Goal: Task Accomplishment & Management: Manage account settings

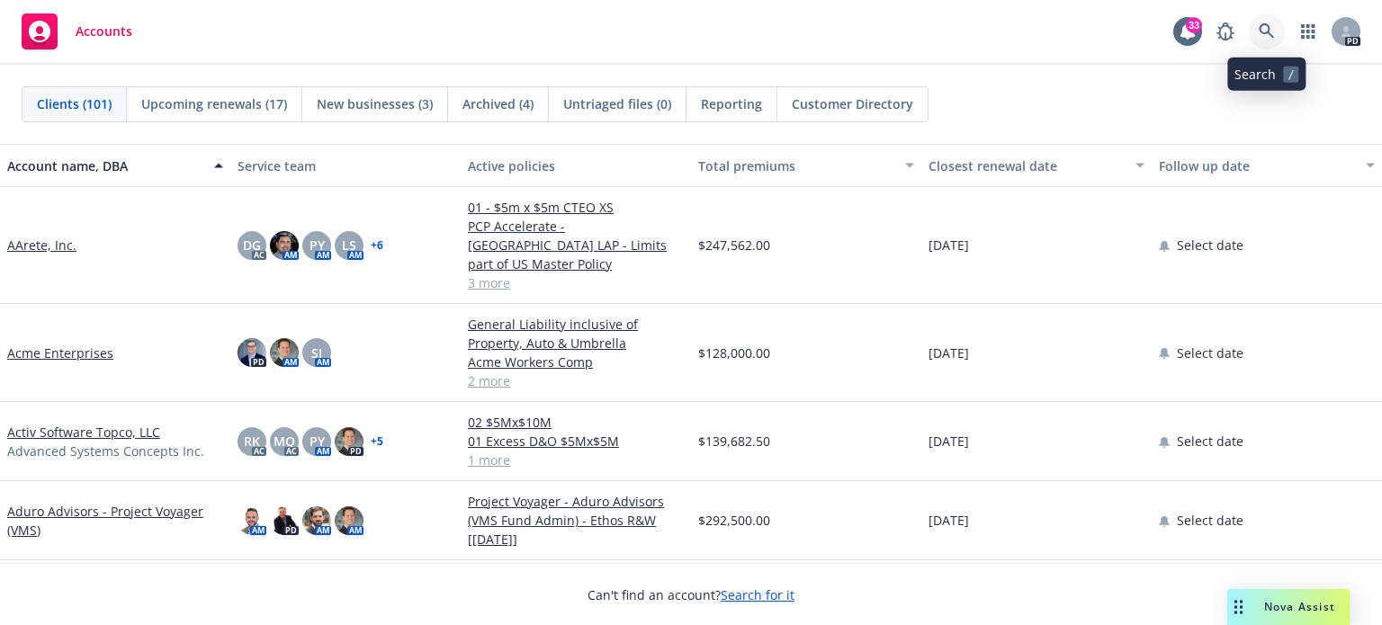
click at [1259, 39] on icon at bounding box center [1267, 31] width 16 height 16
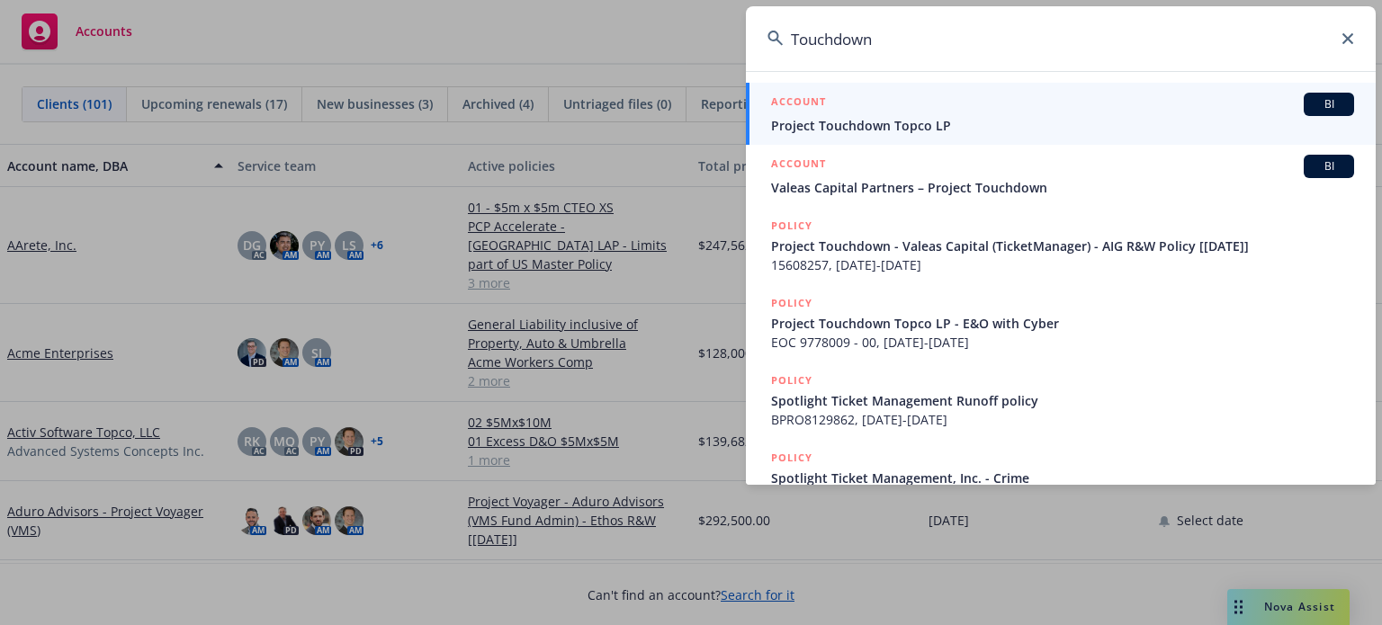
type input "Touchdown"
click at [896, 129] on span "Project Touchdown Topco LP" at bounding box center [1062, 125] width 583 height 19
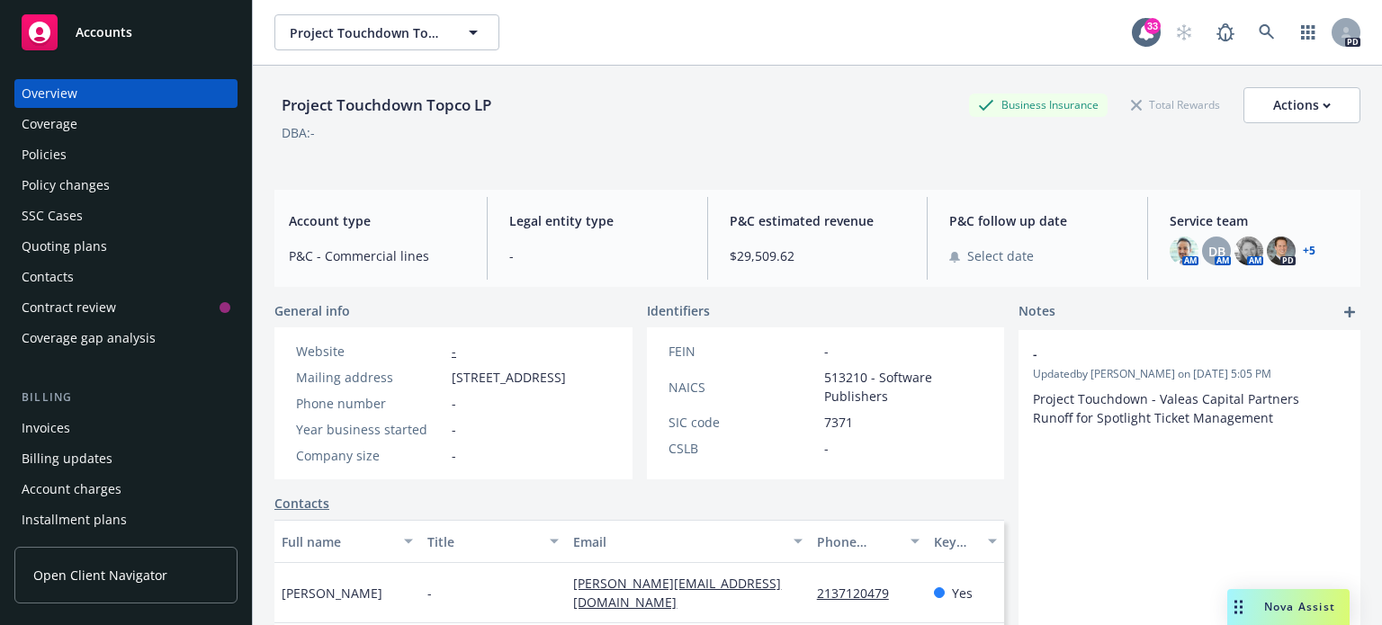
click at [58, 150] on div "Policies" at bounding box center [44, 154] width 45 height 29
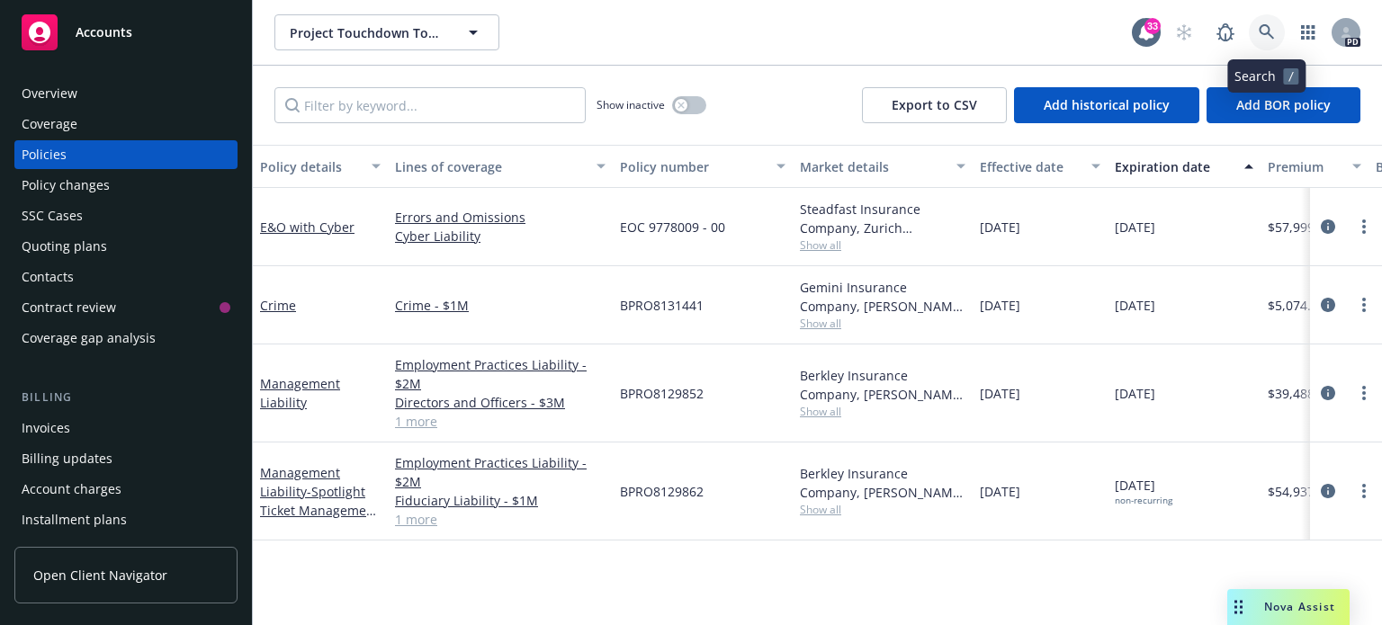
click at [1265, 27] on icon at bounding box center [1267, 32] width 16 height 16
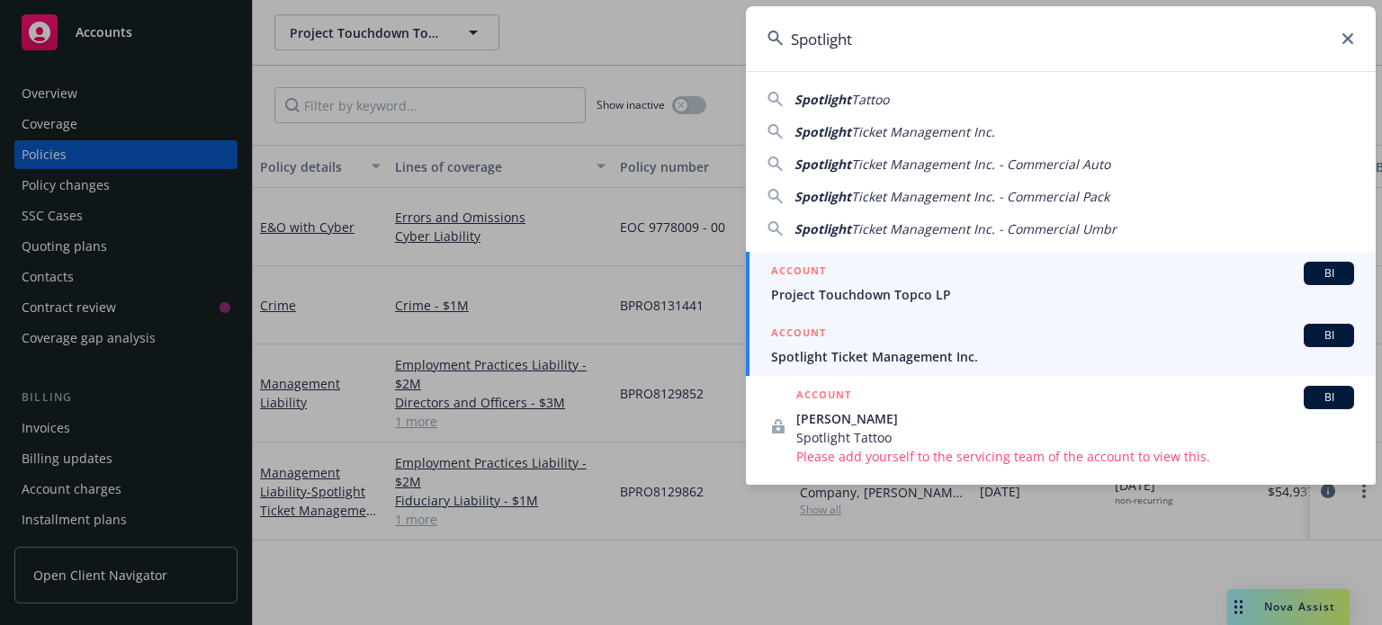
type input "Spotlight"
click at [871, 341] on div "ACCOUNT BI" at bounding box center [1062, 335] width 583 height 23
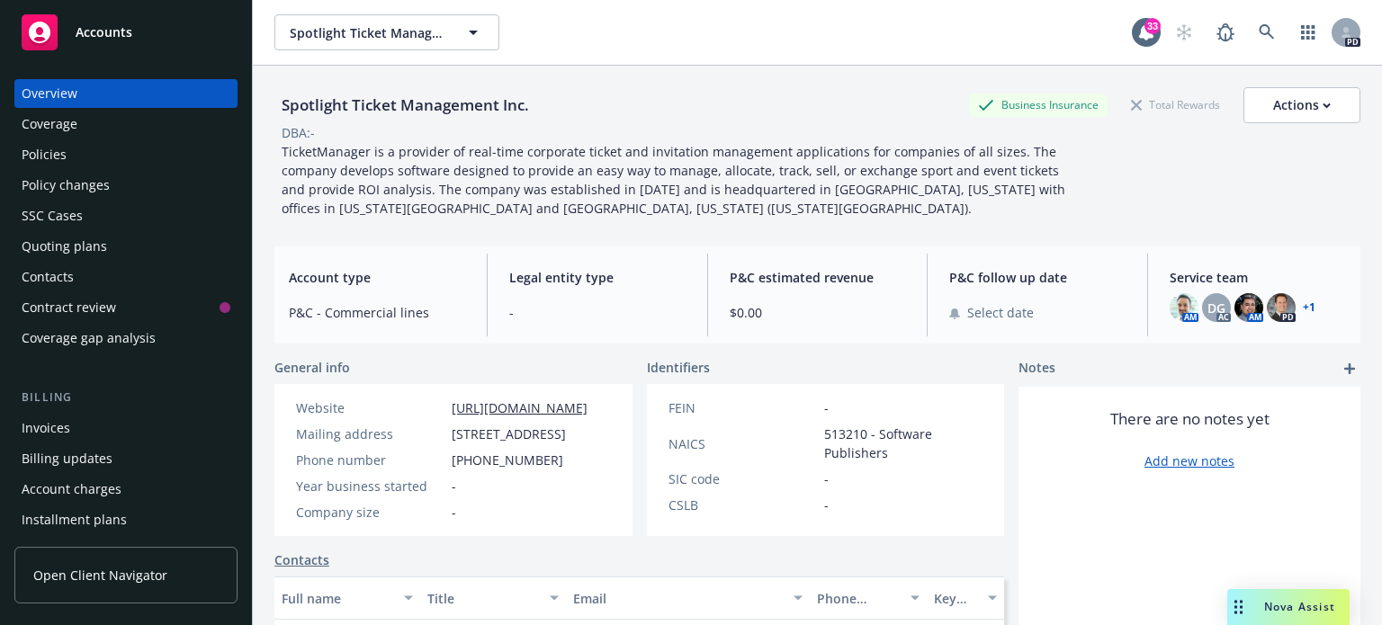
click at [132, 148] on div "Policies" at bounding box center [126, 154] width 209 height 29
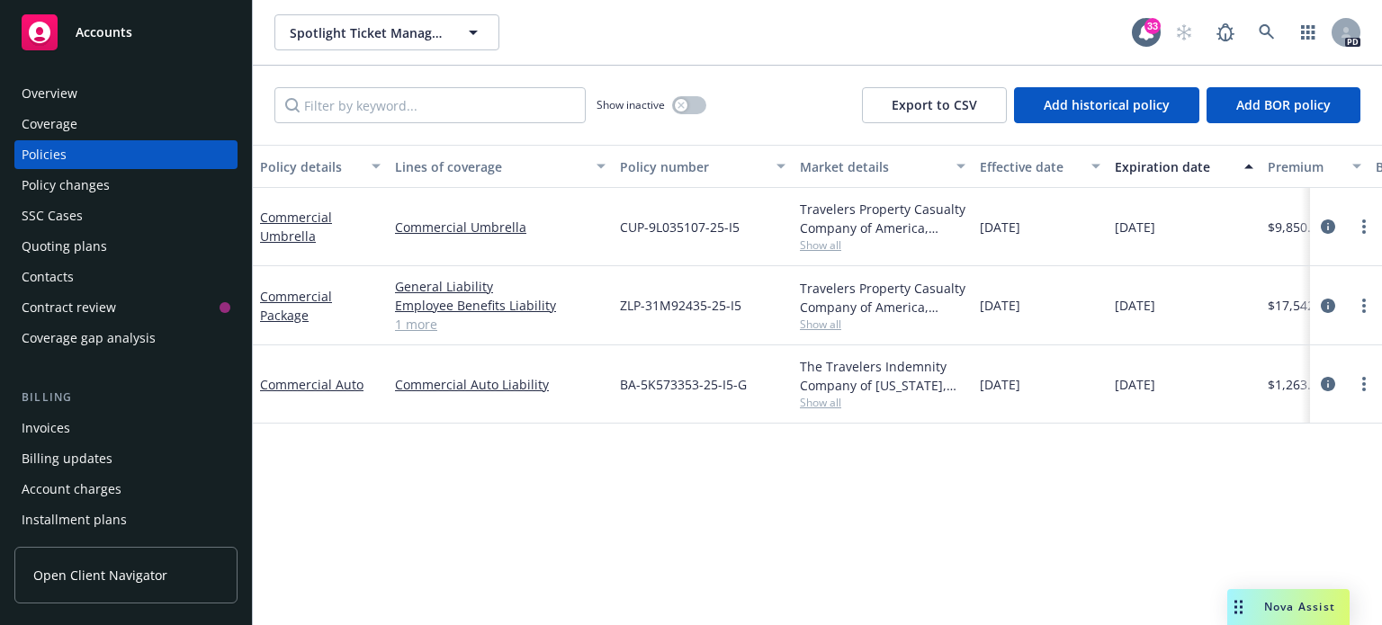
click at [62, 100] on div "Overview" at bounding box center [50, 93] width 56 height 29
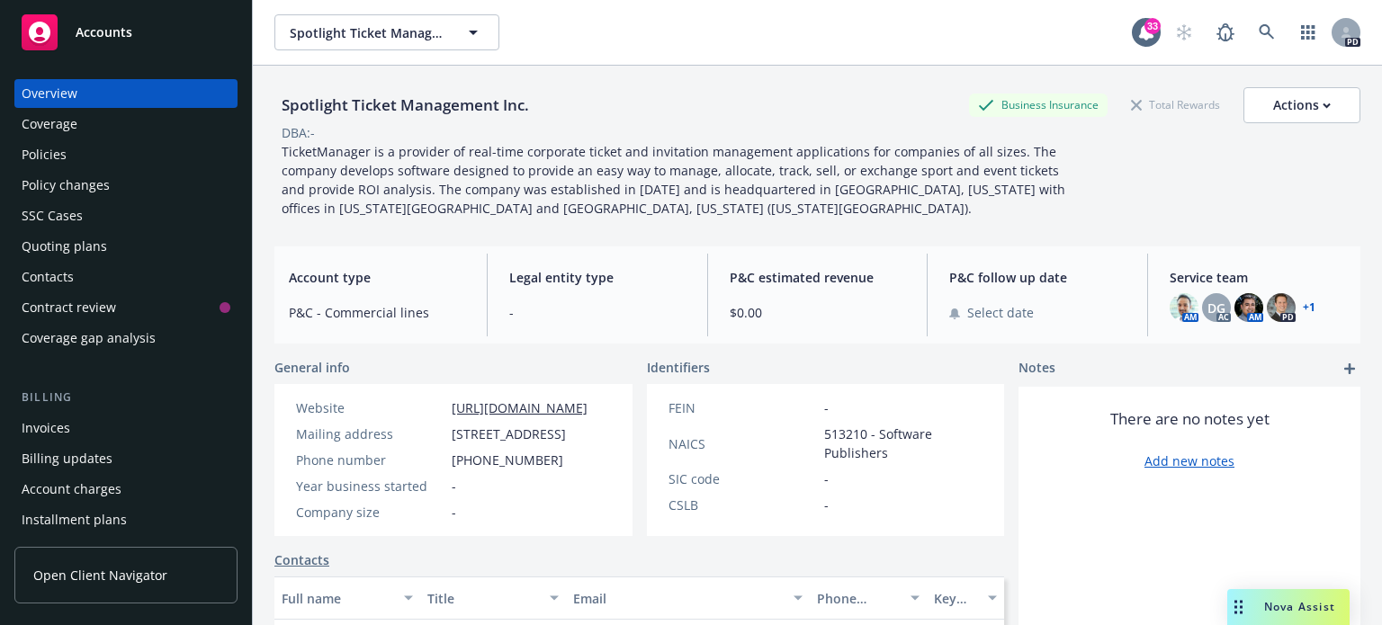
click at [40, 154] on div "Policies" at bounding box center [44, 154] width 45 height 29
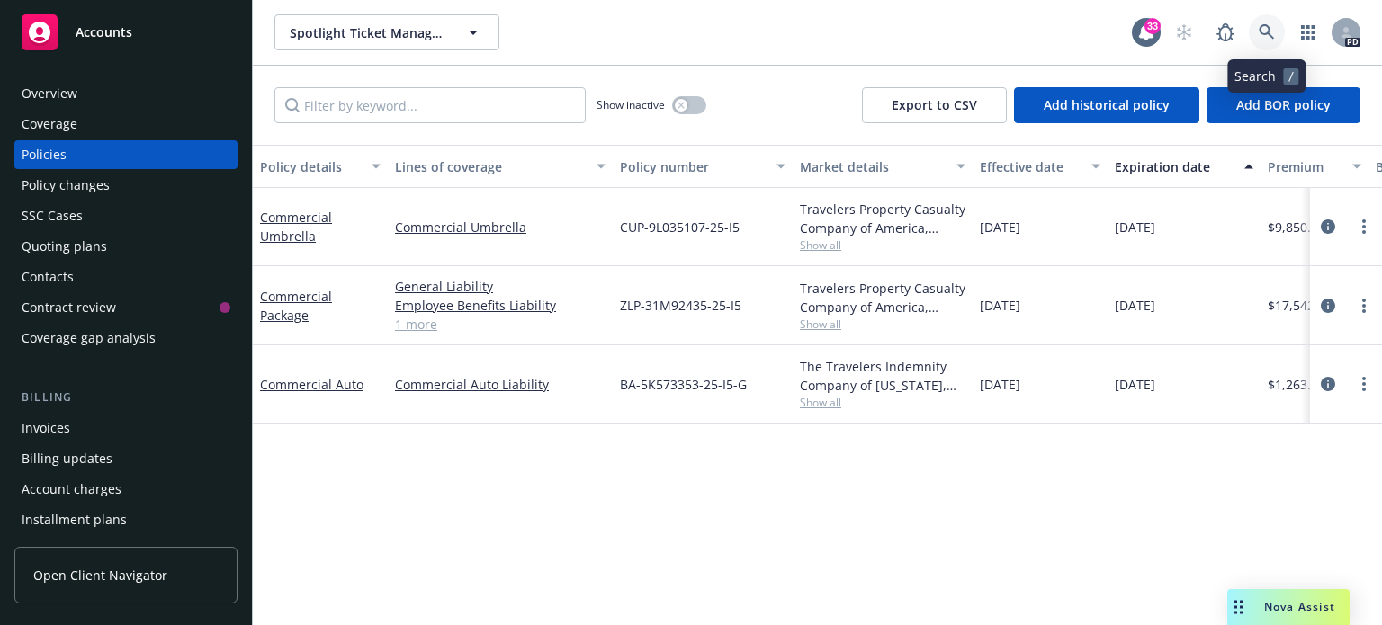
click at [1263, 31] on icon at bounding box center [1267, 32] width 16 height 16
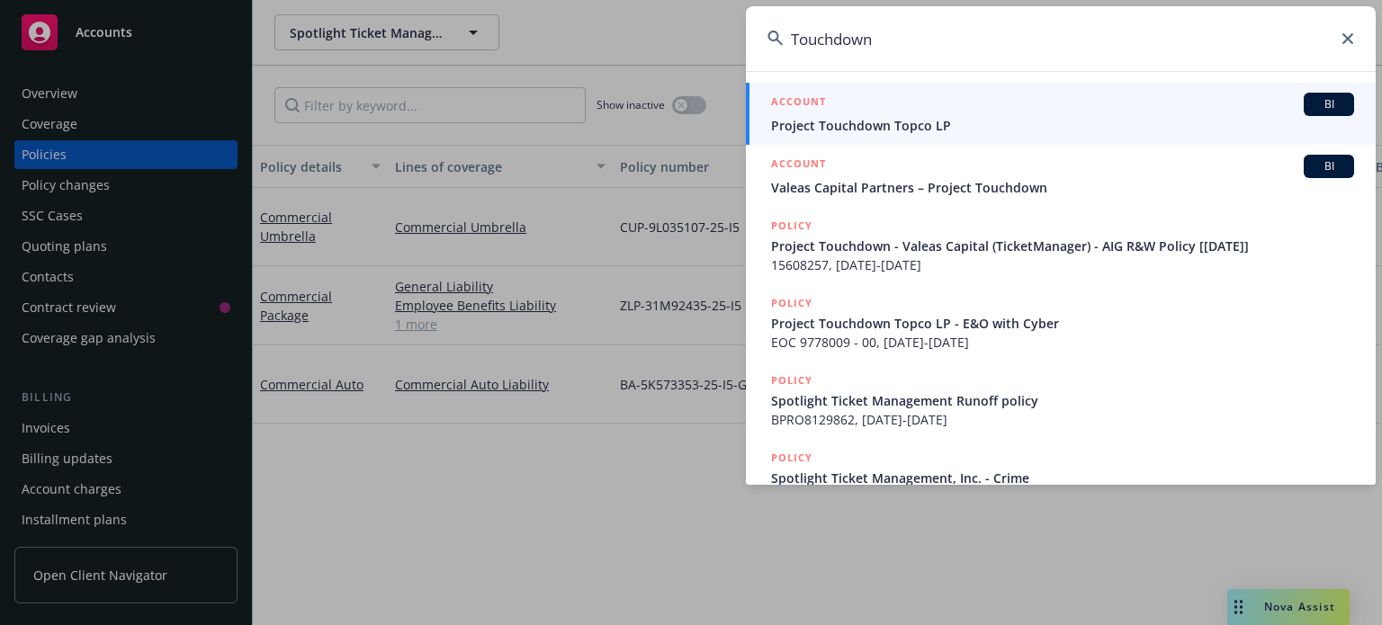
type input "Touchdown"
click at [928, 125] on span "Project Touchdown Topco LP" at bounding box center [1062, 125] width 583 height 19
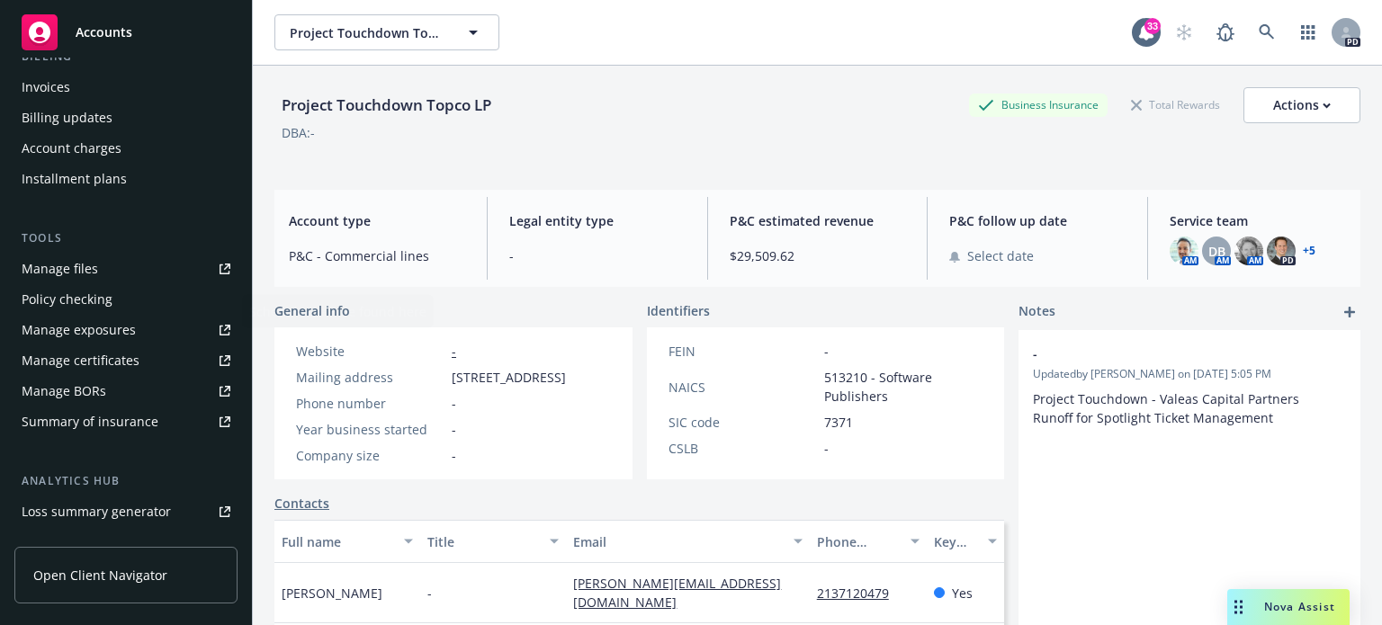
scroll to position [360, 0]
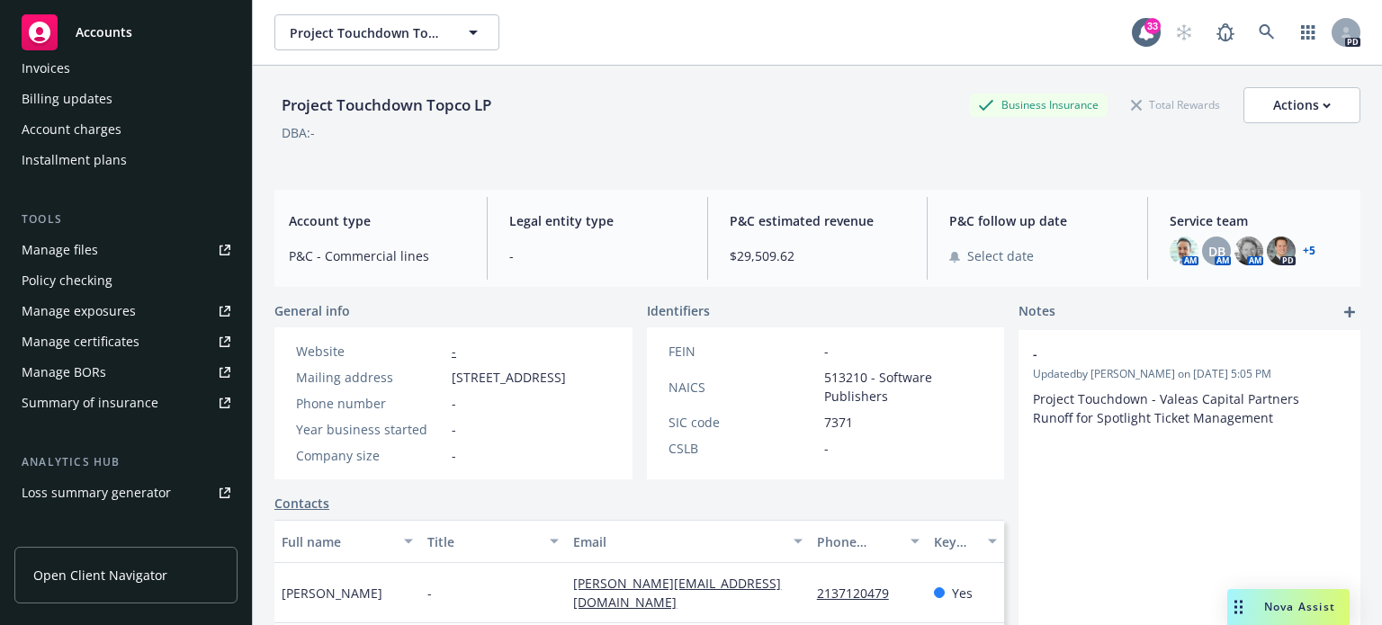
click at [111, 581] on span "Open Client Navigator" at bounding box center [100, 575] width 134 height 19
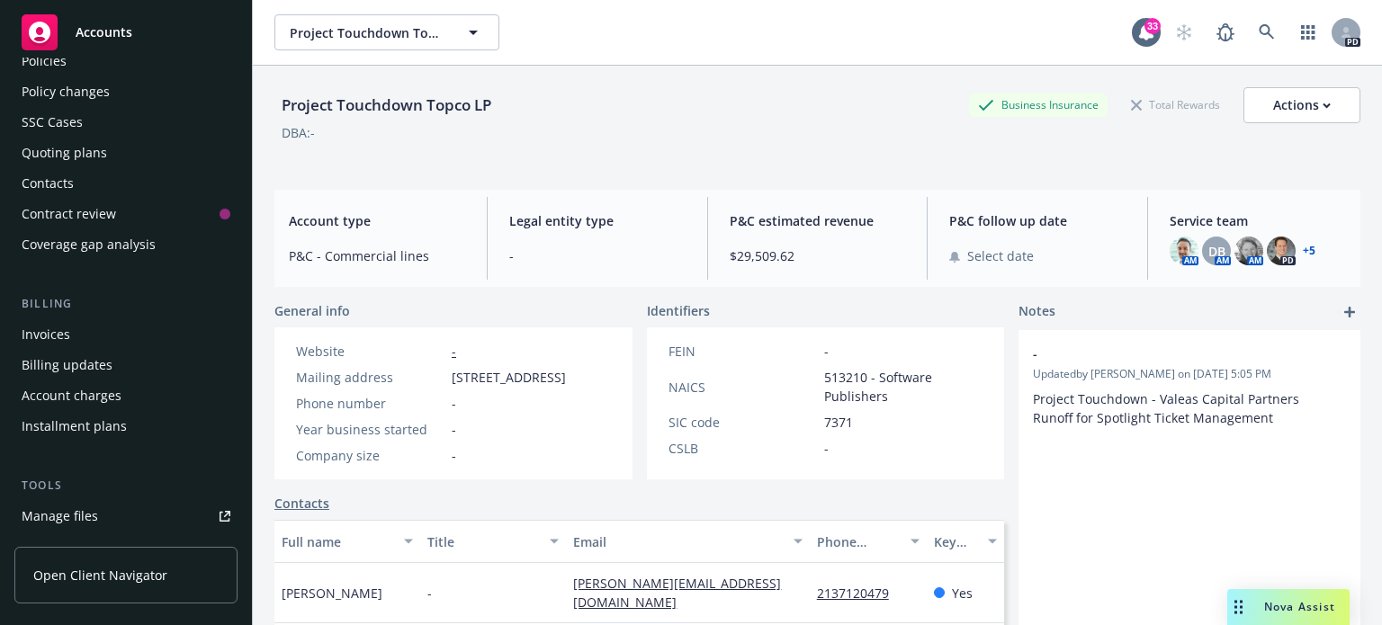
scroll to position [0, 0]
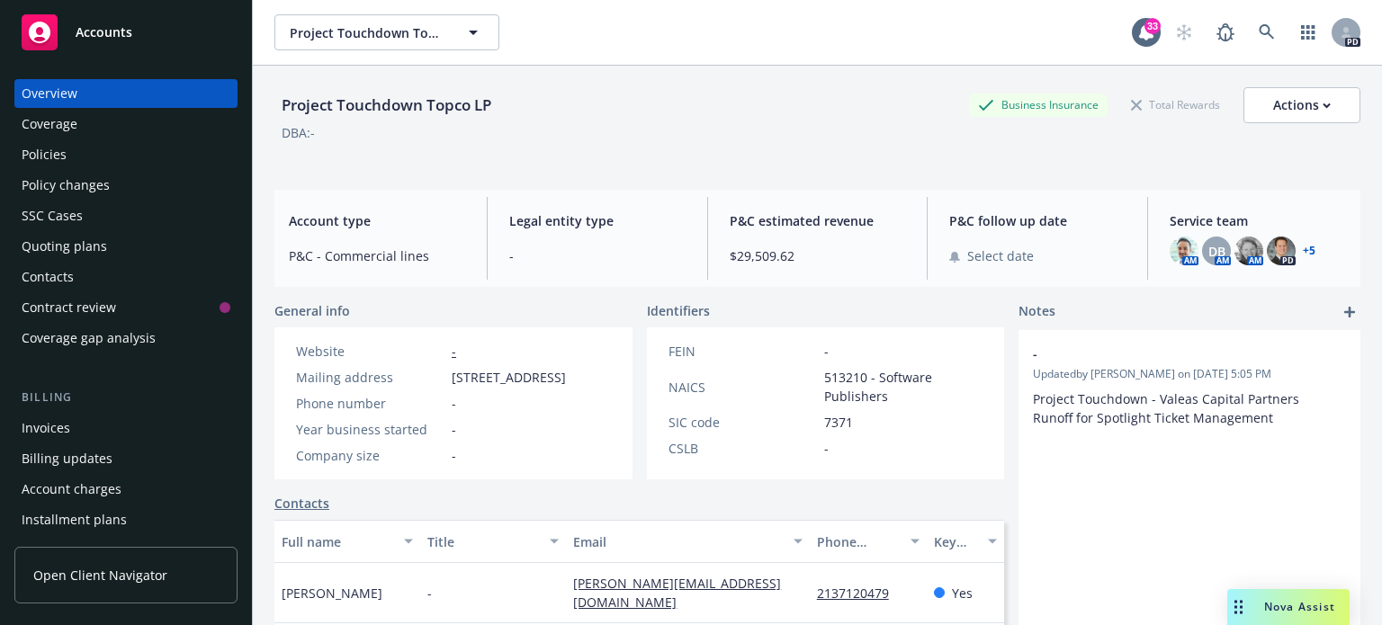
click at [80, 93] on div "Overview" at bounding box center [126, 93] width 209 height 29
click at [1259, 27] on icon at bounding box center [1266, 31] width 15 height 15
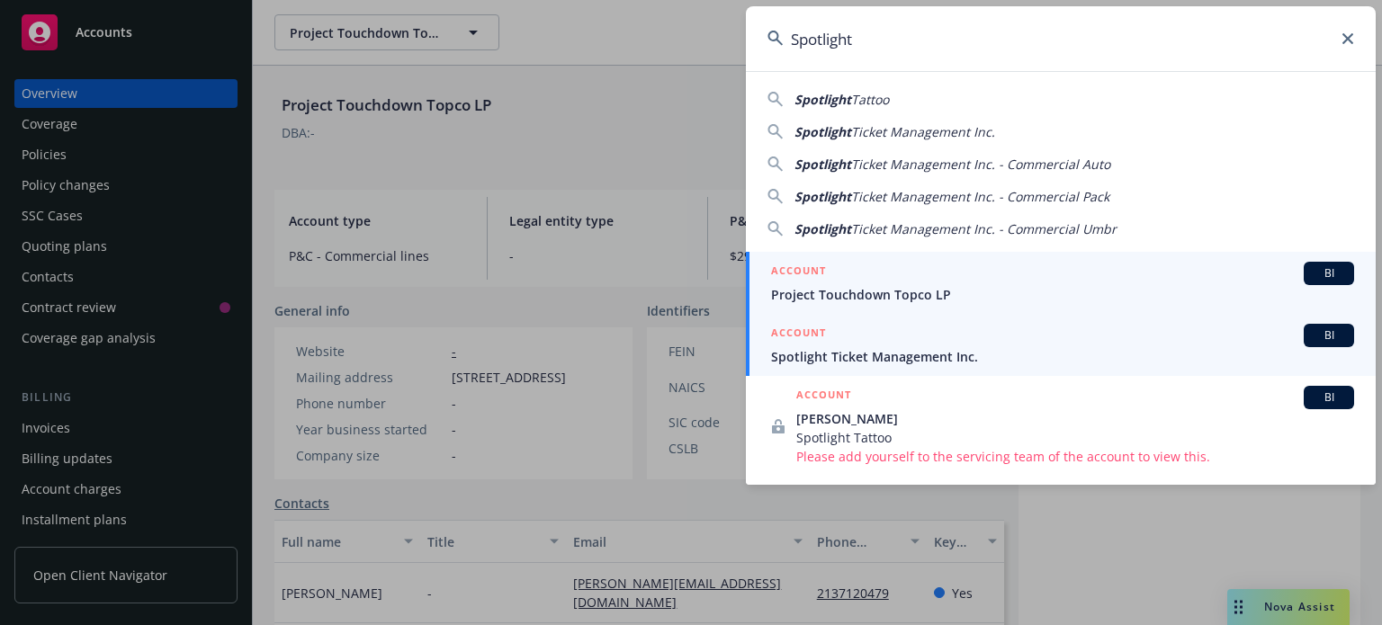
type input "Spotlight"
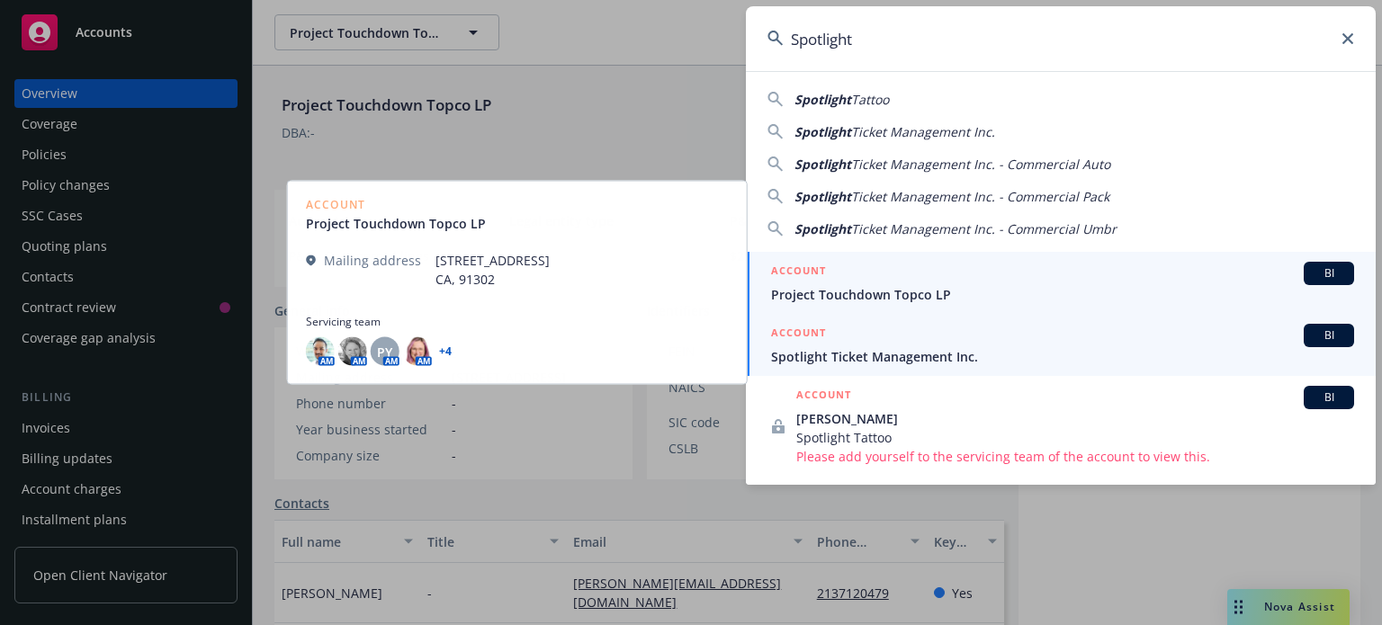
click at [874, 354] on span "Spotlight Ticket Management Inc." at bounding box center [1062, 356] width 583 height 19
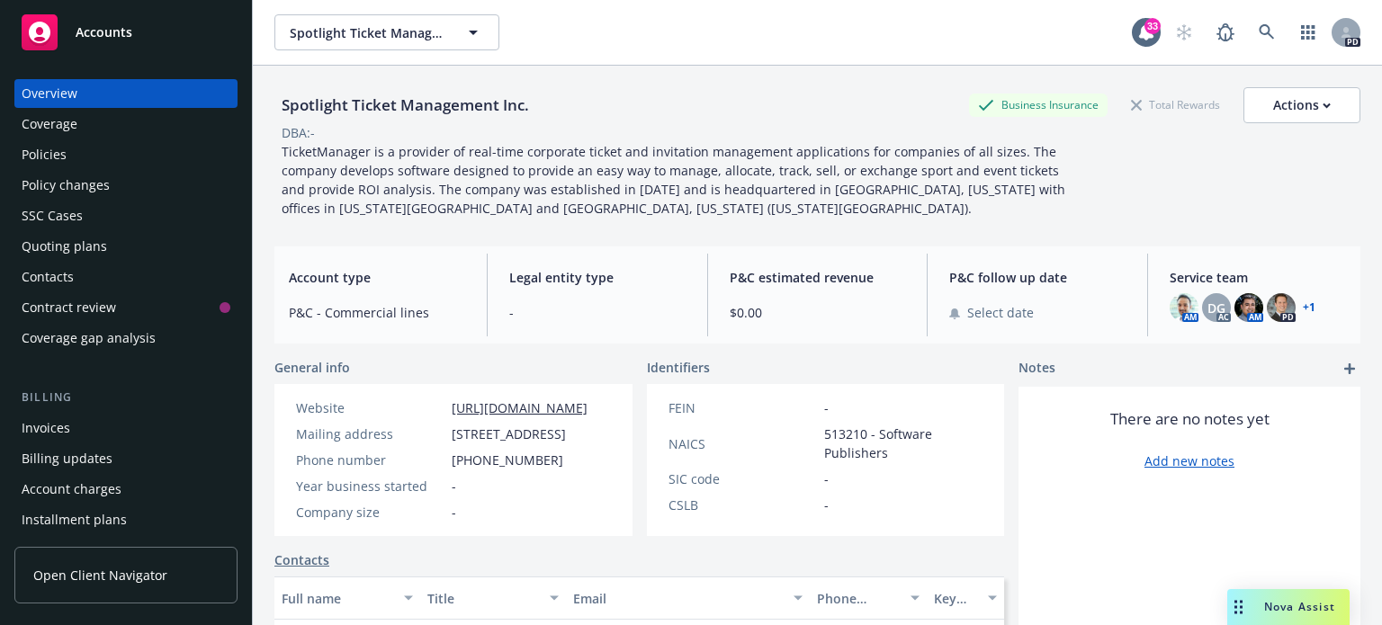
click at [125, 150] on div "Policies" at bounding box center [126, 154] width 209 height 29
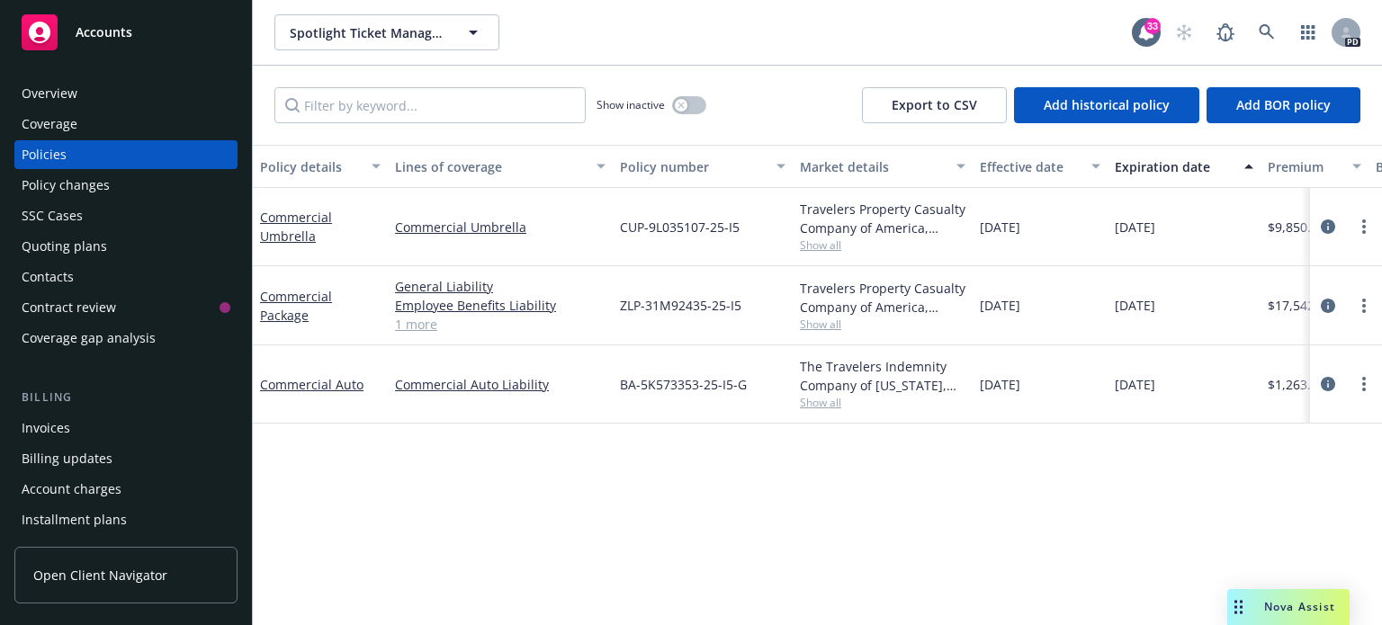
click at [74, 94] on div "Overview" at bounding box center [50, 93] width 56 height 29
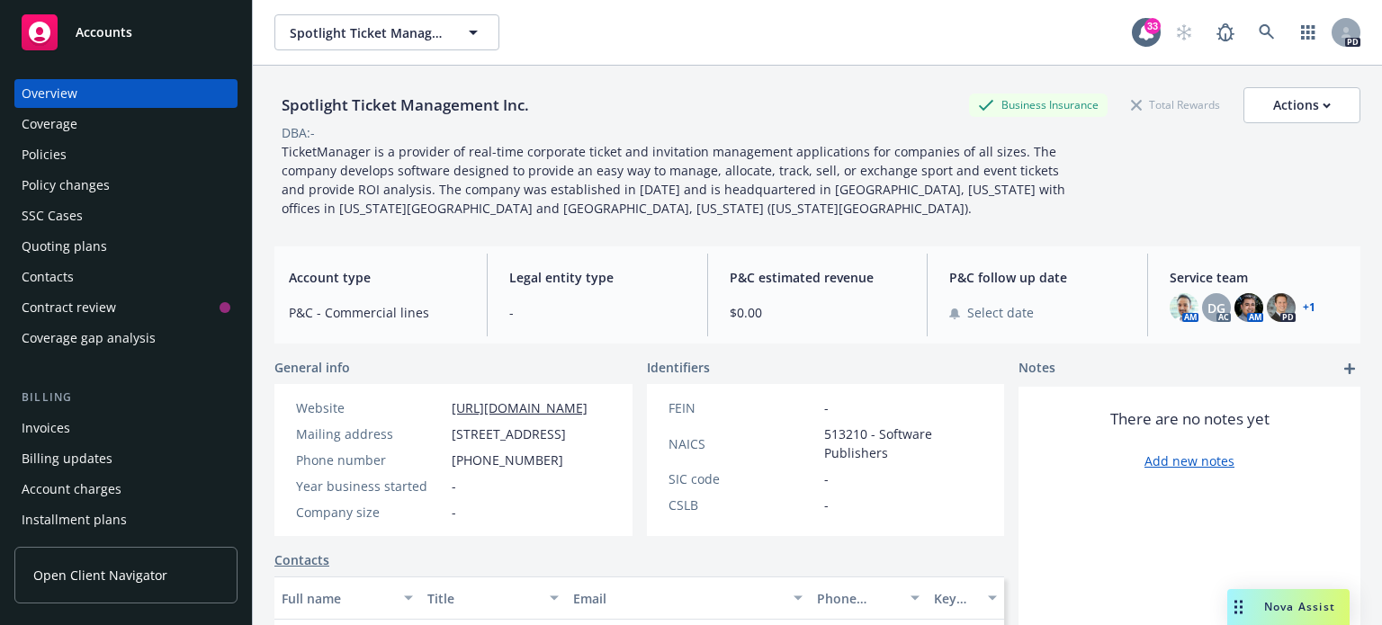
click at [58, 154] on div "Policies" at bounding box center [44, 154] width 45 height 29
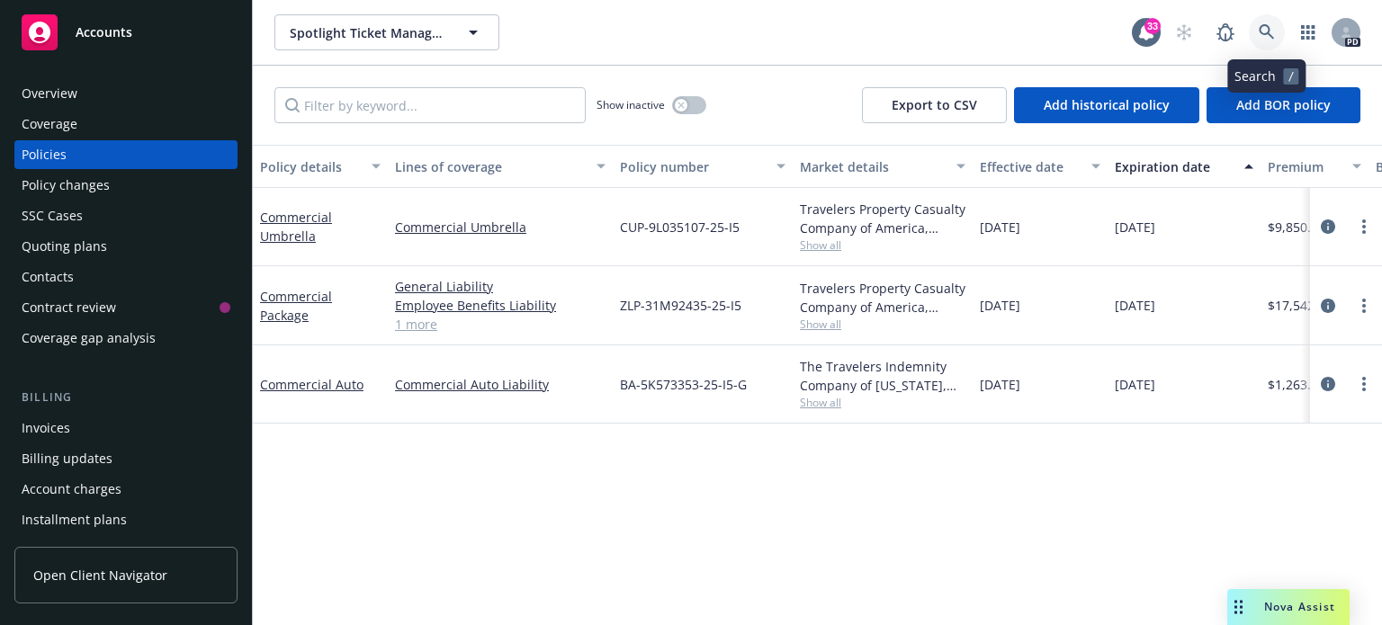
click at [1270, 26] on icon at bounding box center [1267, 32] width 16 height 16
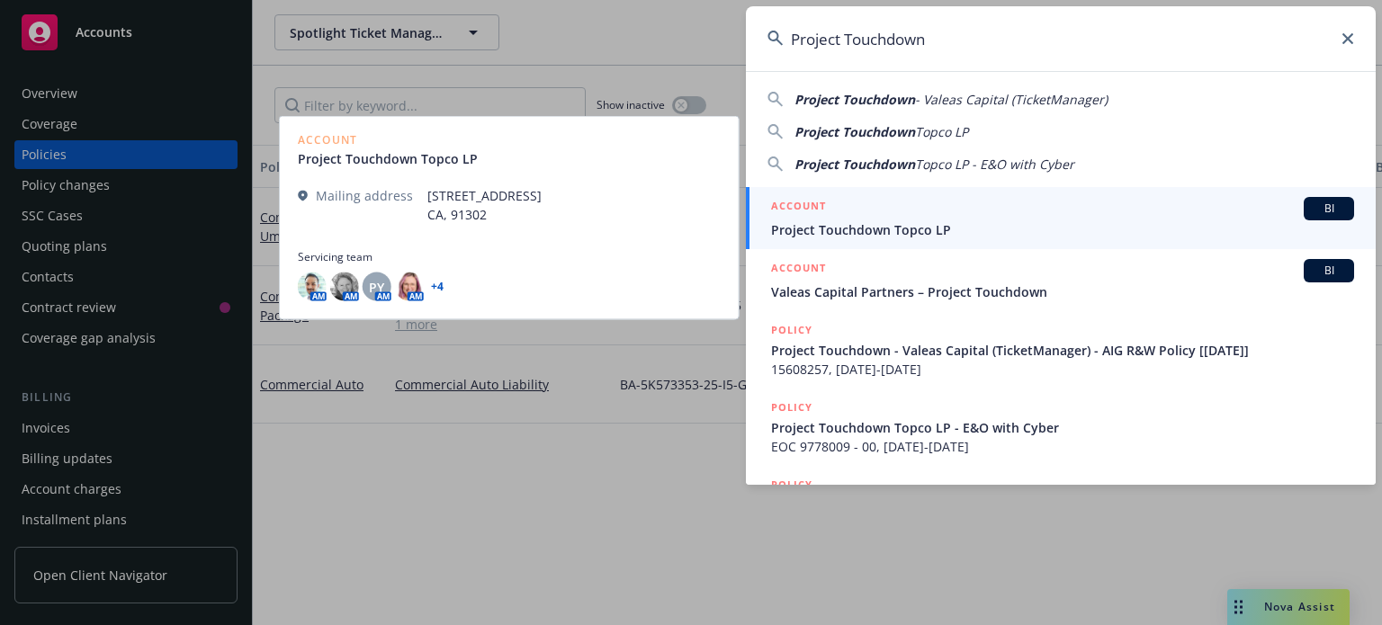
type input "Project Touchdown"
click at [871, 233] on span "Project Touchdown Topco LP" at bounding box center [1062, 229] width 583 height 19
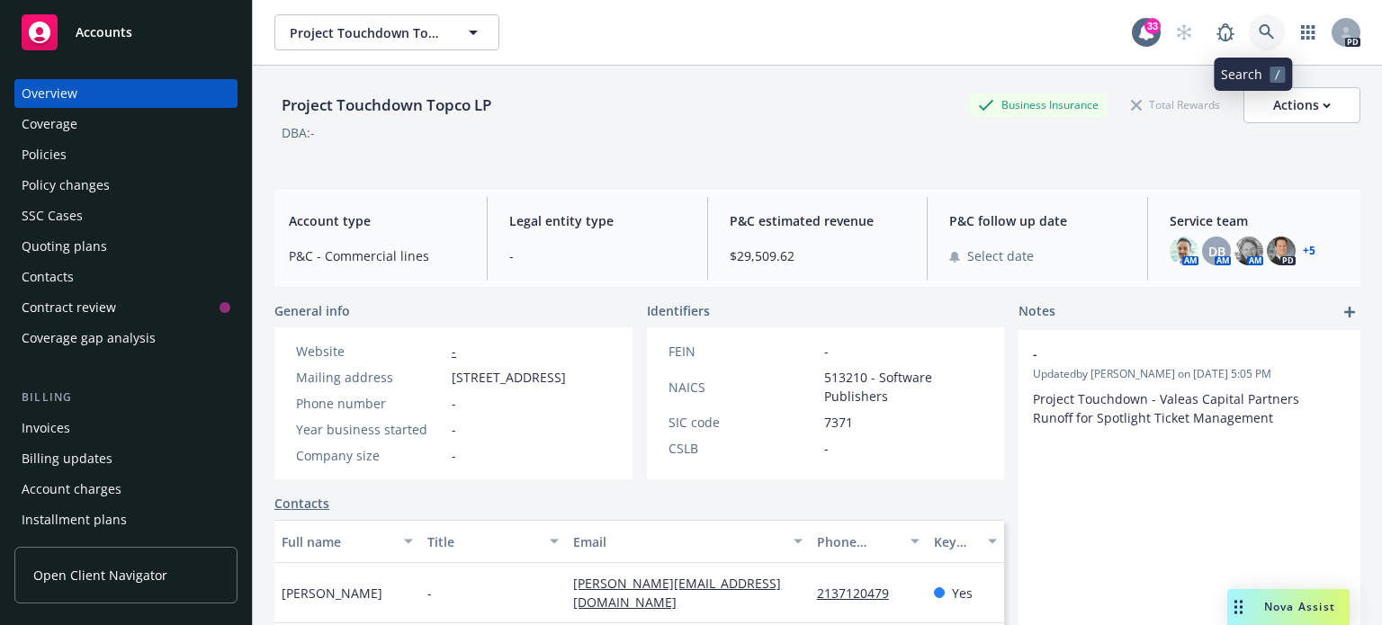
click at [1259, 27] on icon at bounding box center [1266, 31] width 15 height 15
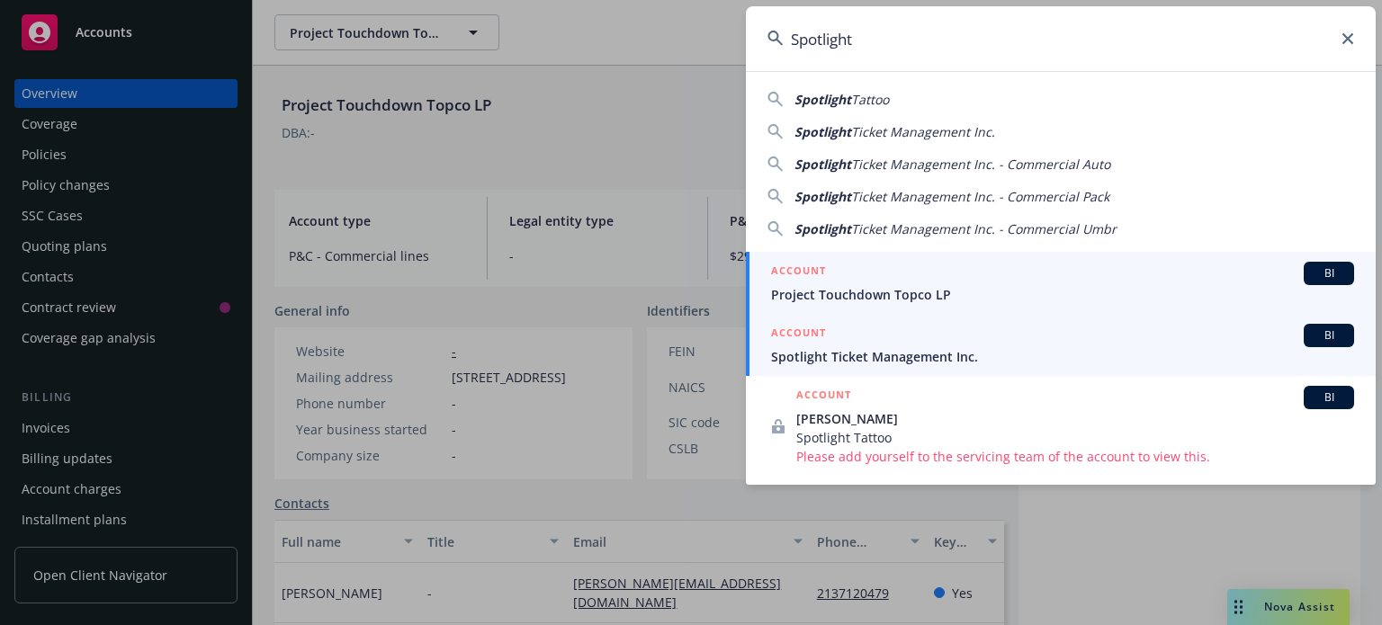
type input "Spotlight"
click at [864, 330] on div "ACCOUNT BI" at bounding box center [1062, 335] width 583 height 23
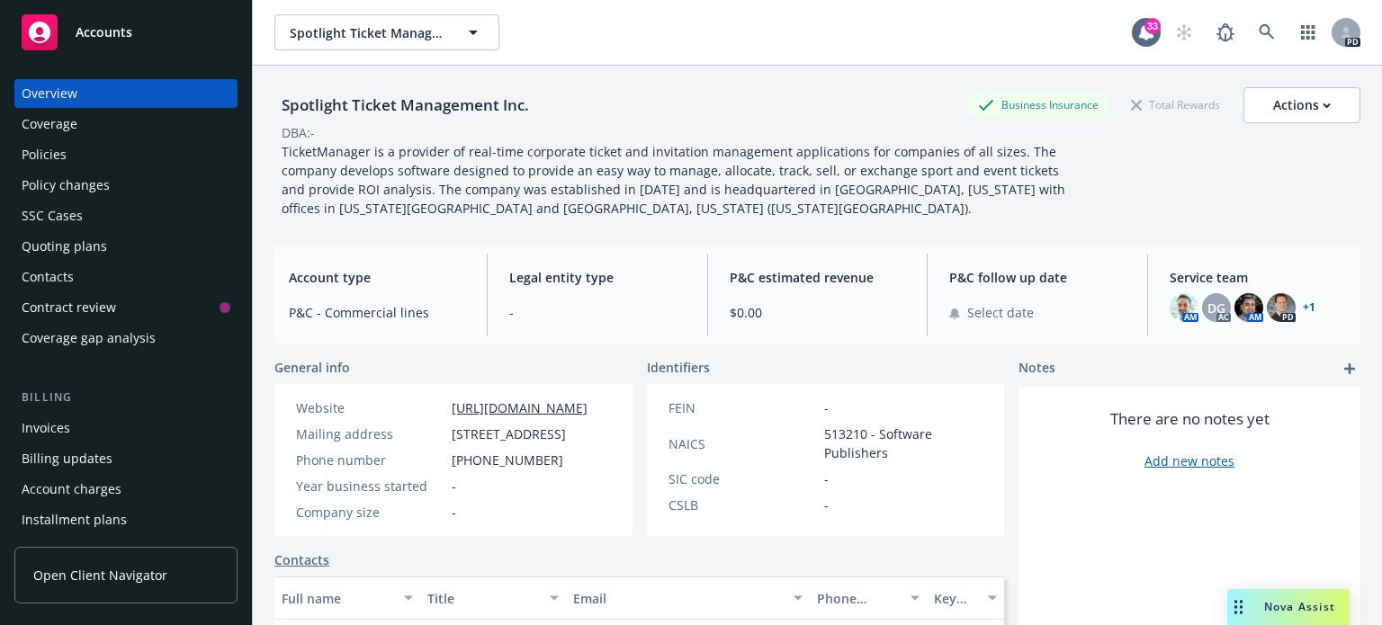
click at [387, 175] on span "TicketManager is a provider of real-time corporate ticket and invitation manage…" at bounding box center [675, 180] width 787 height 74
click at [1314, 97] on div "Actions" at bounding box center [1302, 105] width 58 height 34
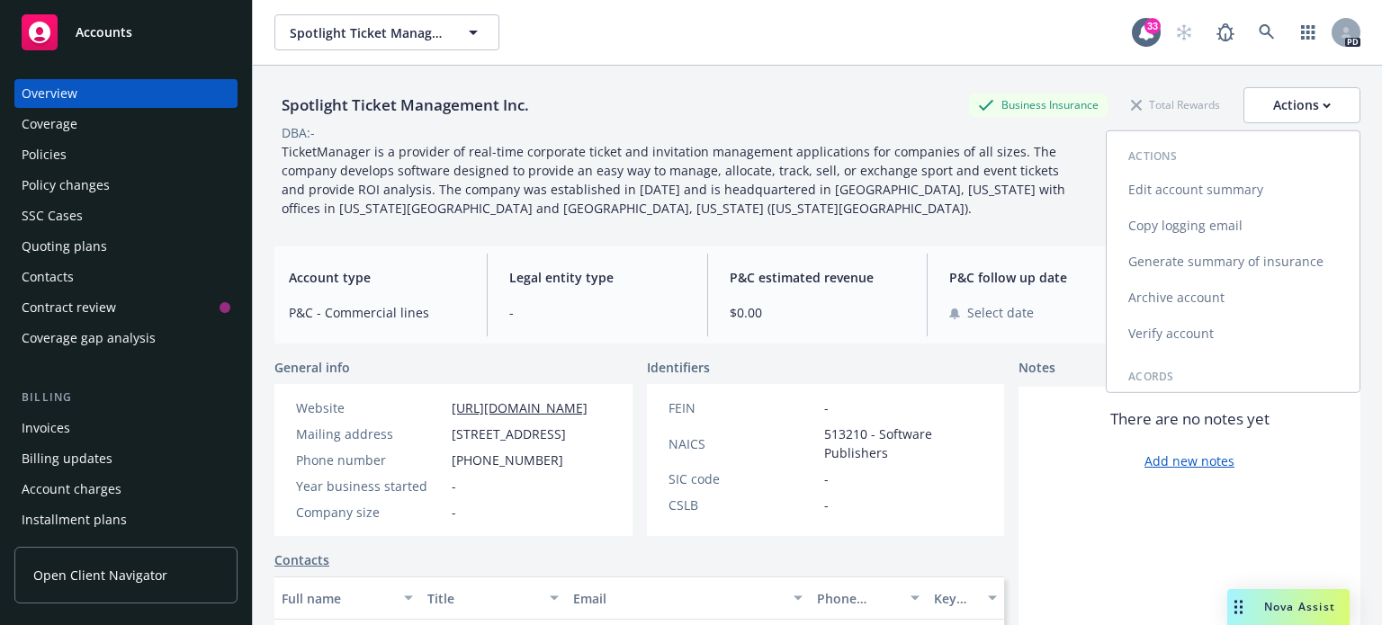
click at [1144, 189] on link "Edit account summary" at bounding box center [1233, 190] width 253 height 36
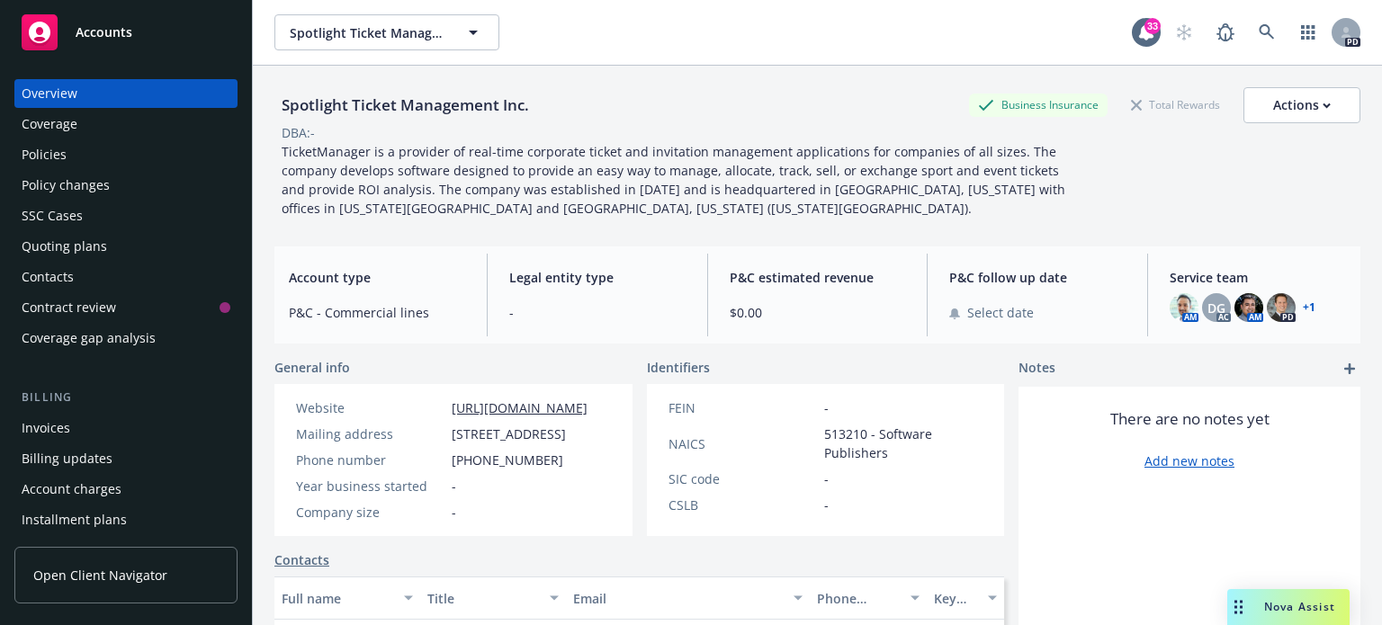
select select "US"
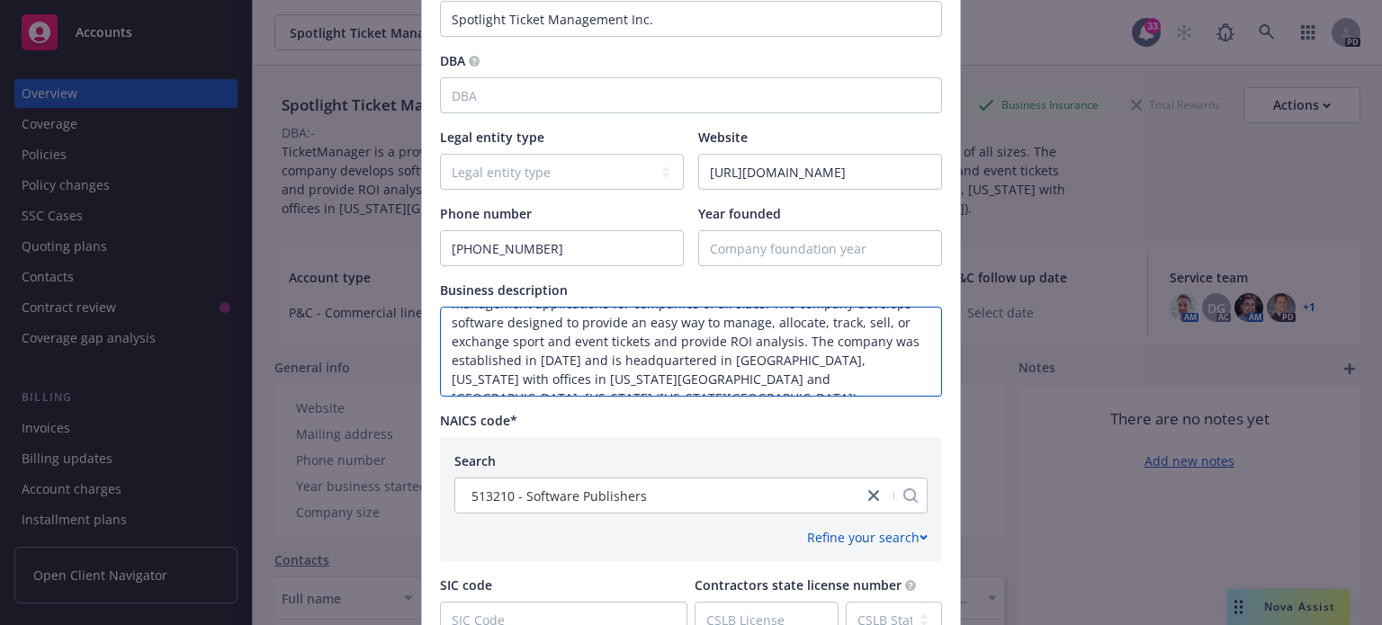
scroll to position [767, 0]
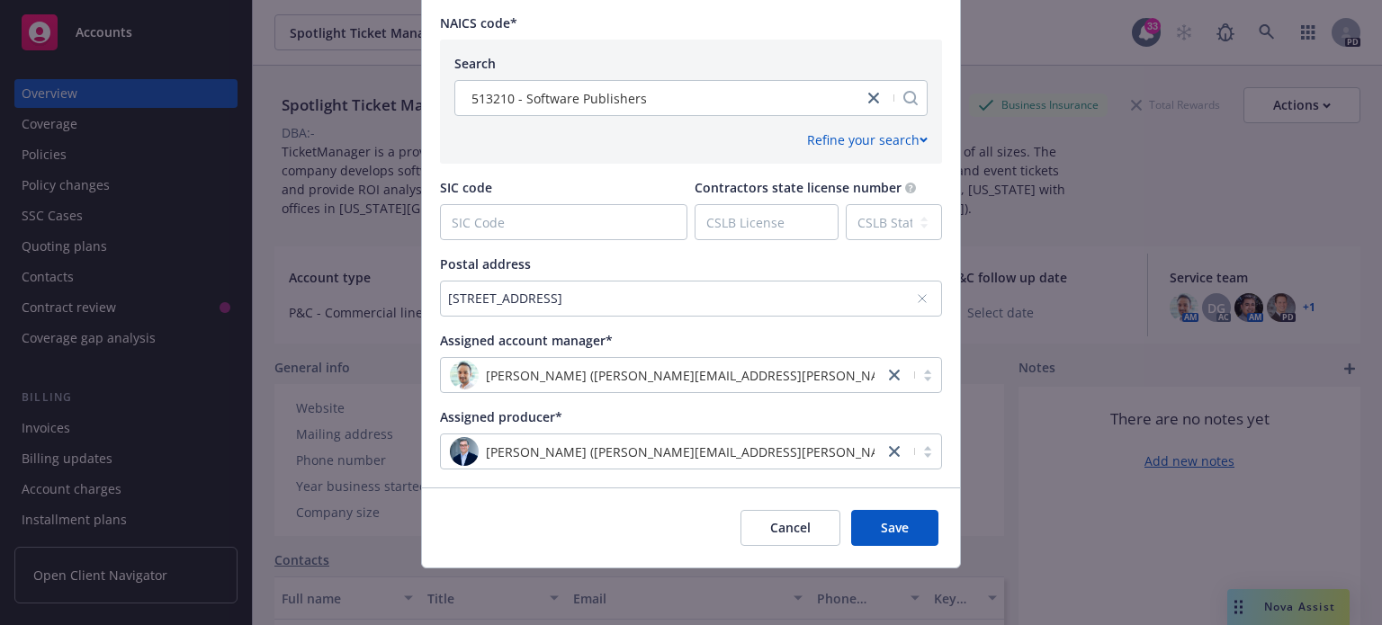
drag, startPoint x: 443, startPoint y: 459, endPoint x: 812, endPoint y: 131, distance: 493.9
click at [776, 529] on span "Cancel" at bounding box center [790, 527] width 40 height 17
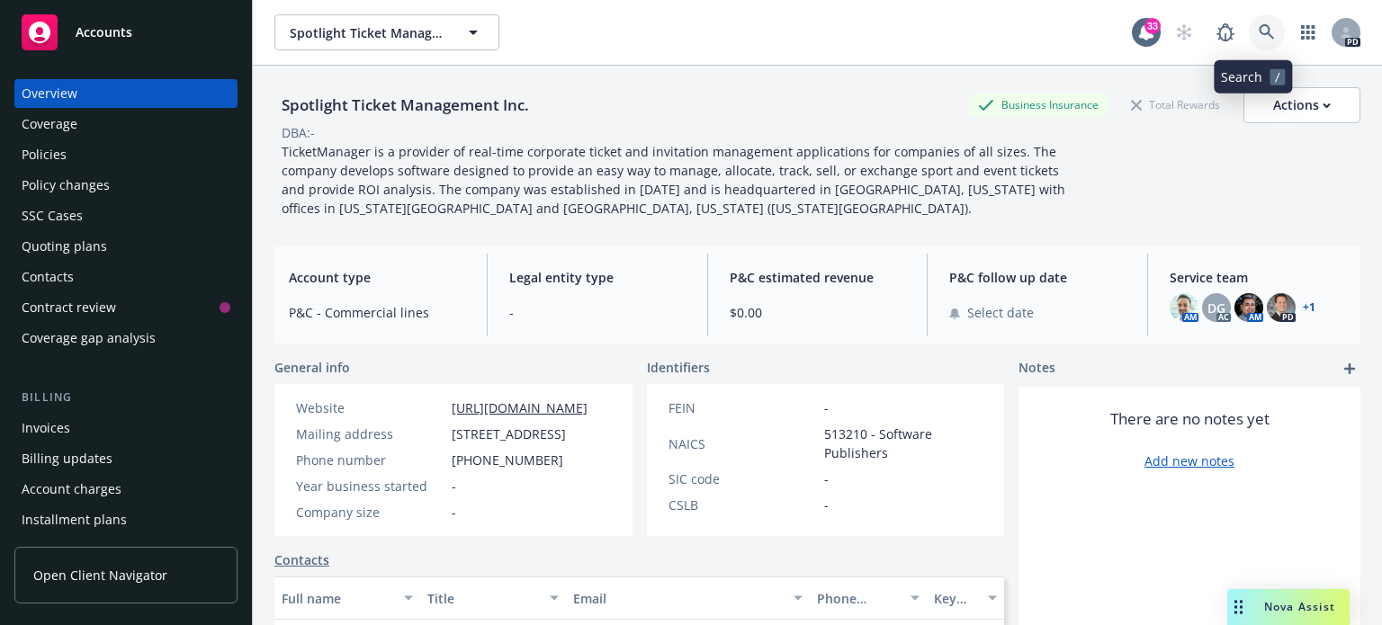
click at [1259, 35] on icon at bounding box center [1267, 32] width 16 height 16
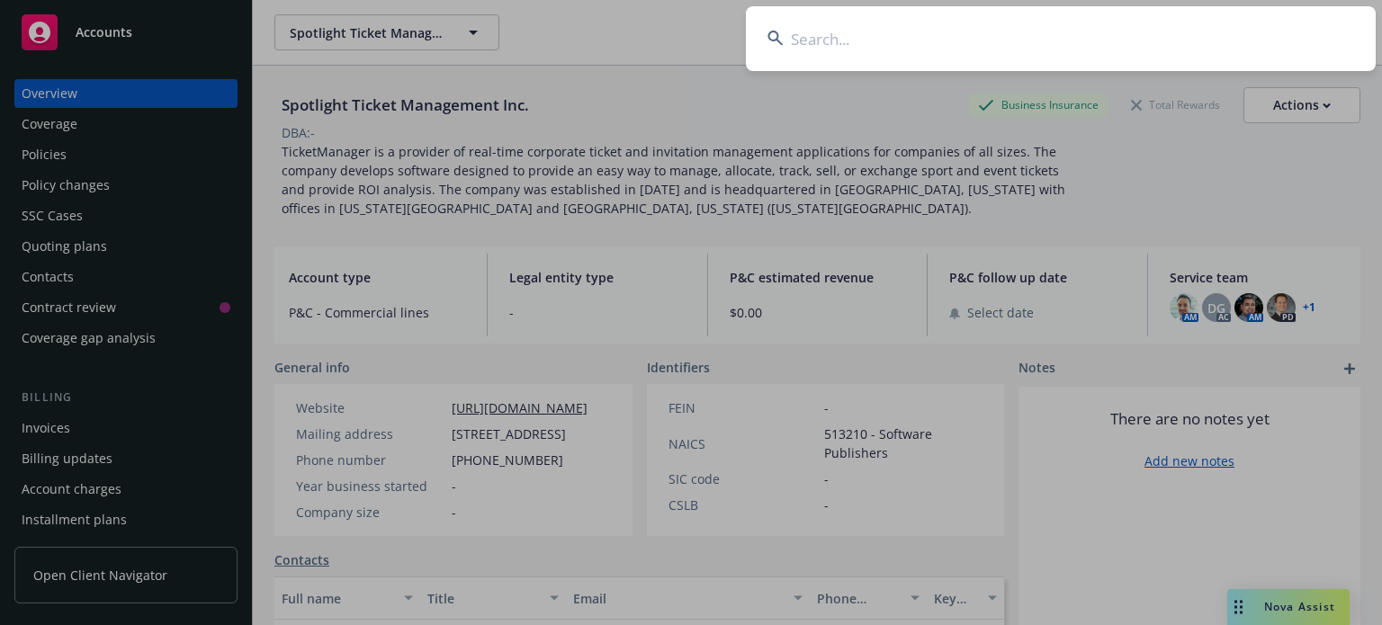
type input "T"
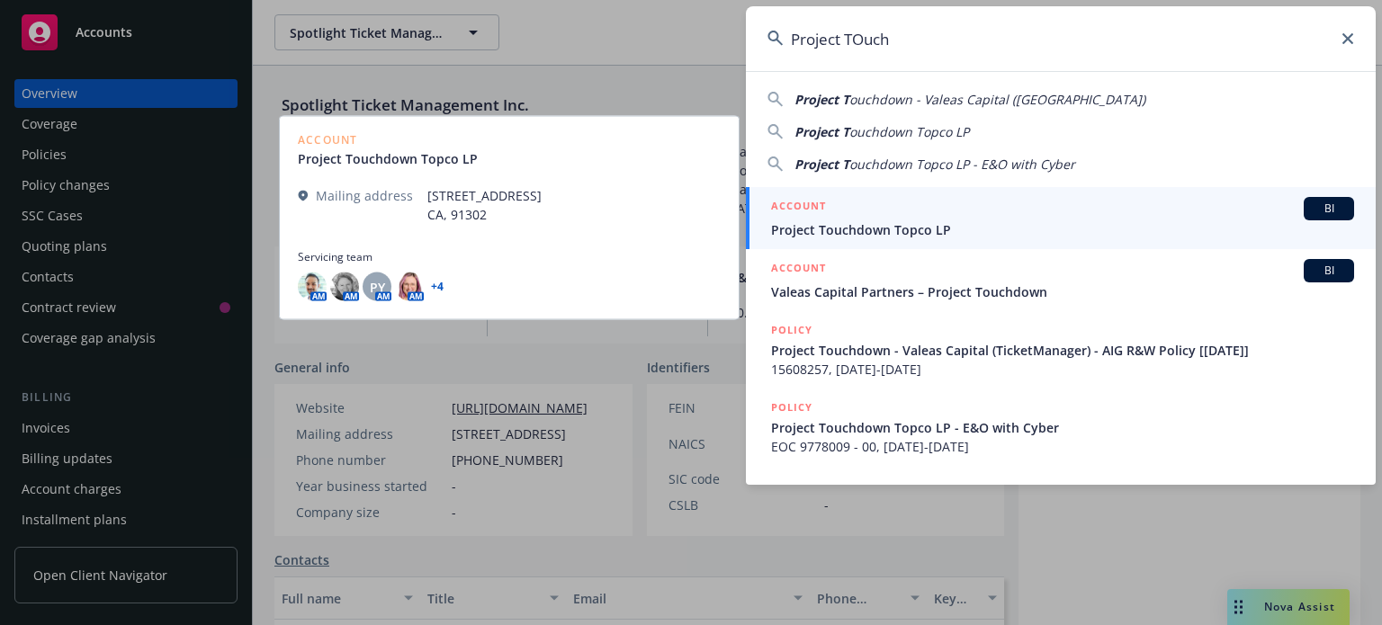
type input "Project TOuch"
click at [928, 222] on span "Project Touchdown Topco LP" at bounding box center [1062, 229] width 583 height 19
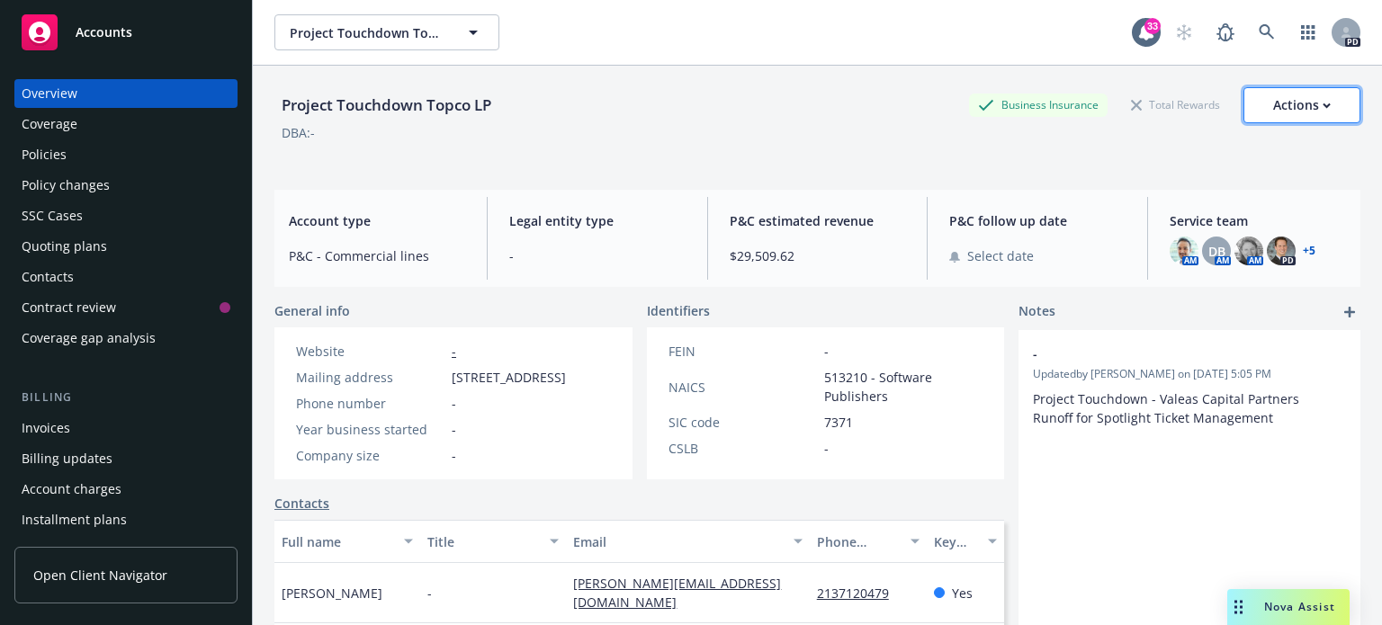
click at [1281, 100] on div "Actions" at bounding box center [1302, 105] width 58 height 34
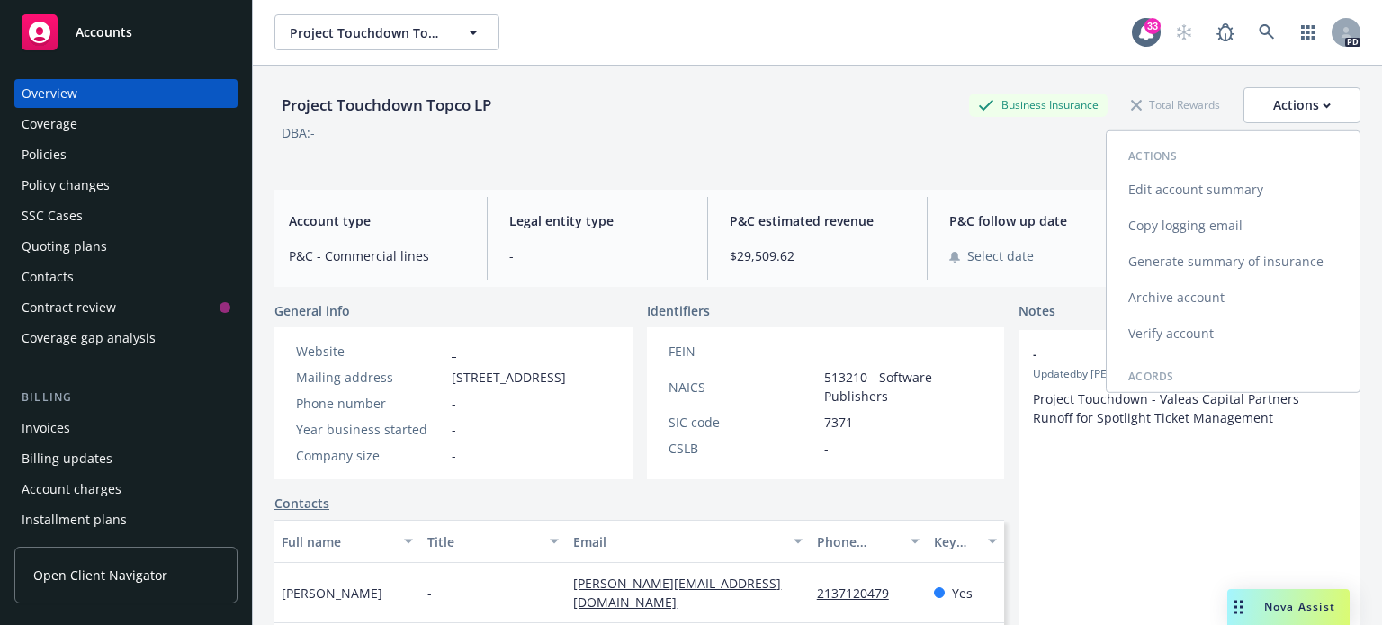
click at [1158, 186] on link "Edit account summary" at bounding box center [1233, 190] width 253 height 36
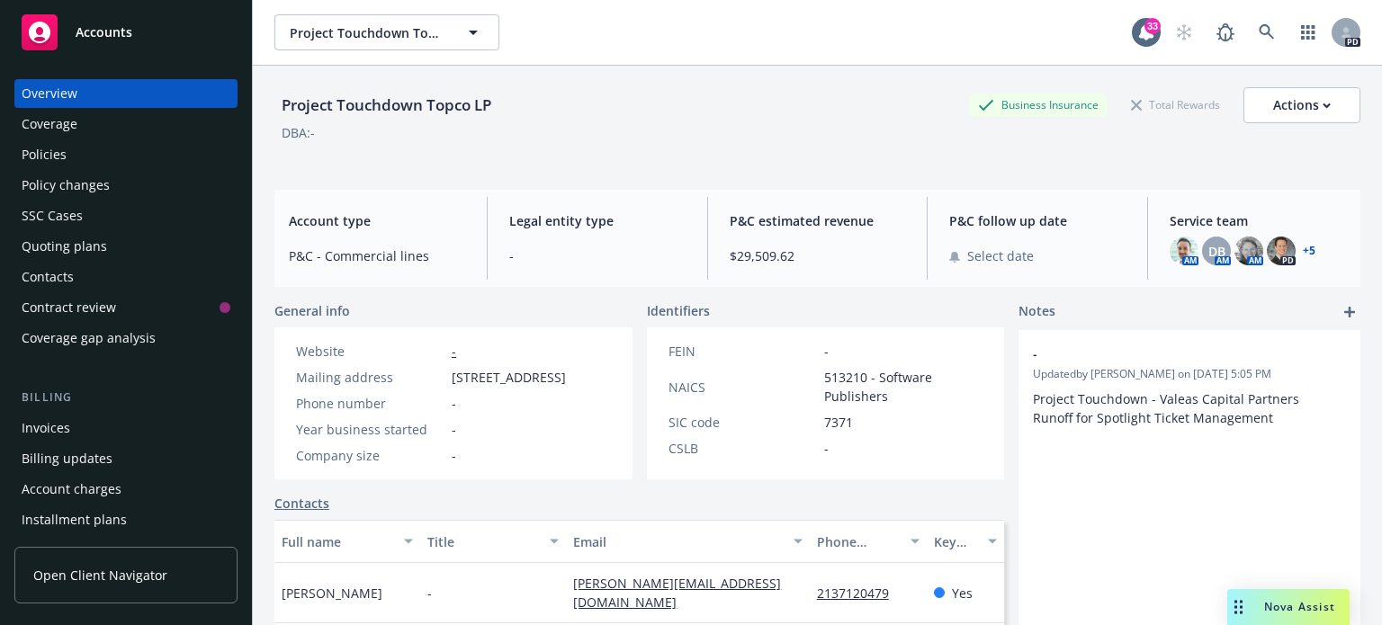
select select "US"
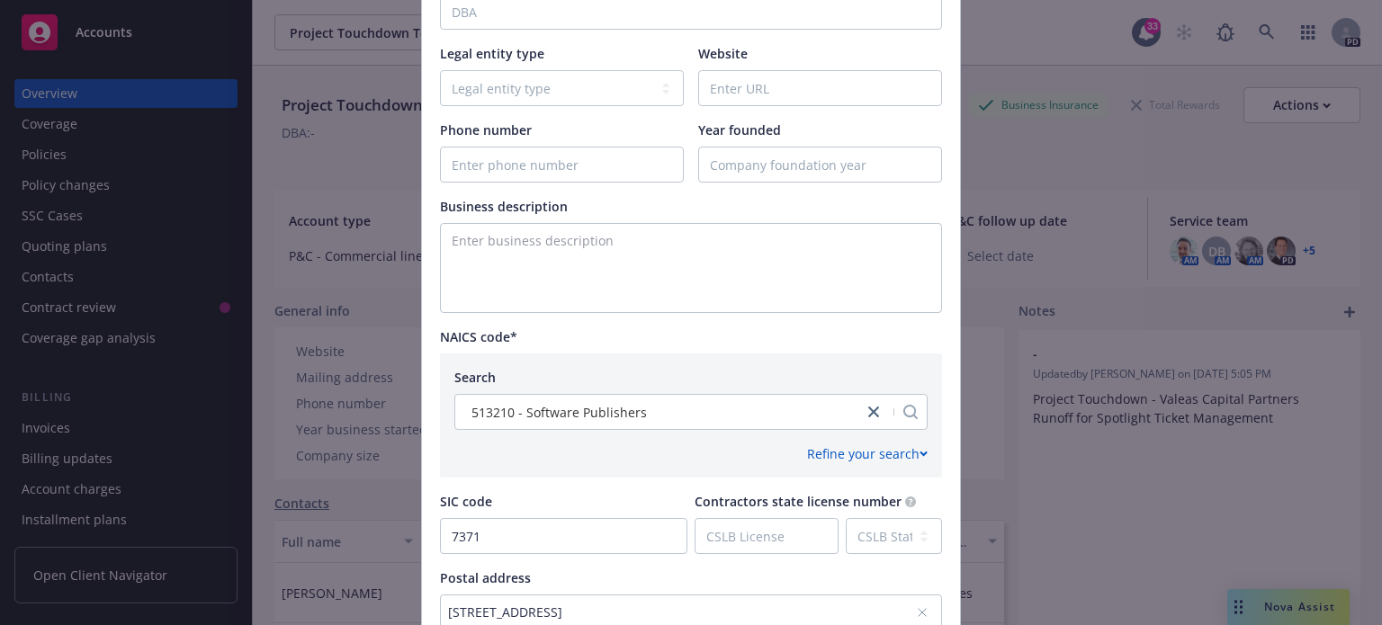
scroll to position [450, 0]
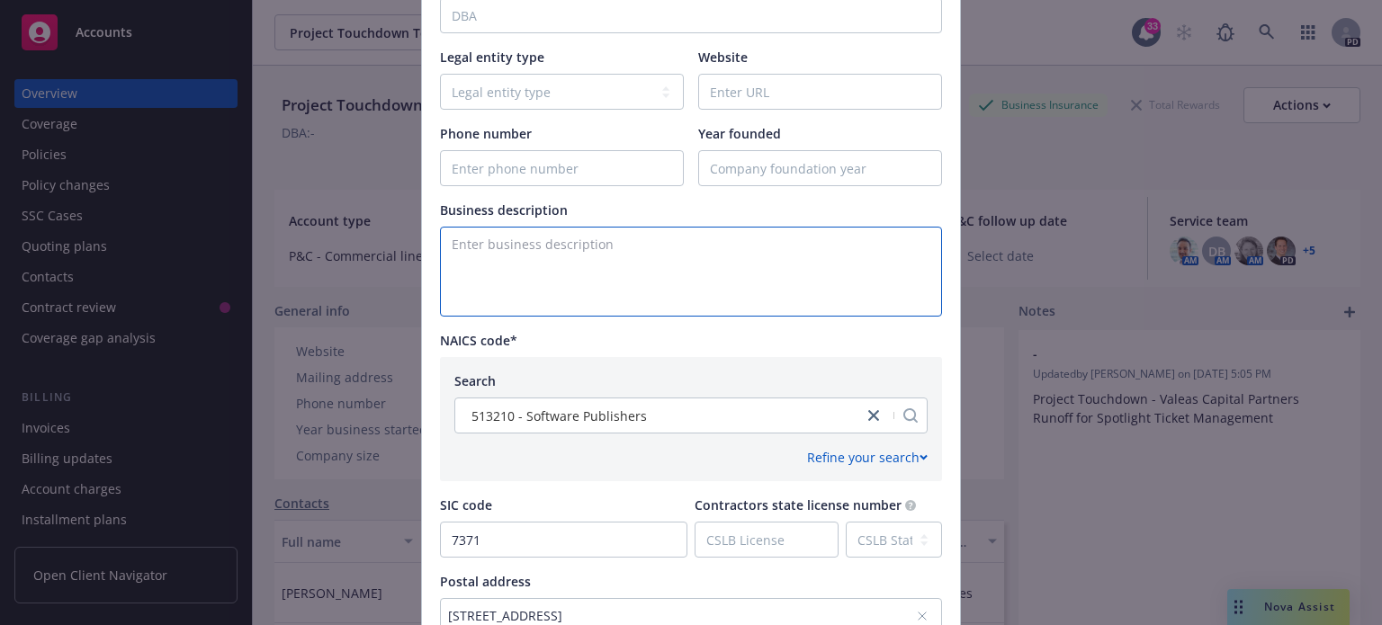
click at [487, 247] on textarea "Enter business description" at bounding box center [691, 272] width 502 height 90
paste textarea "TicketManager is a provider of real-time corporate ticket and invitation manage…"
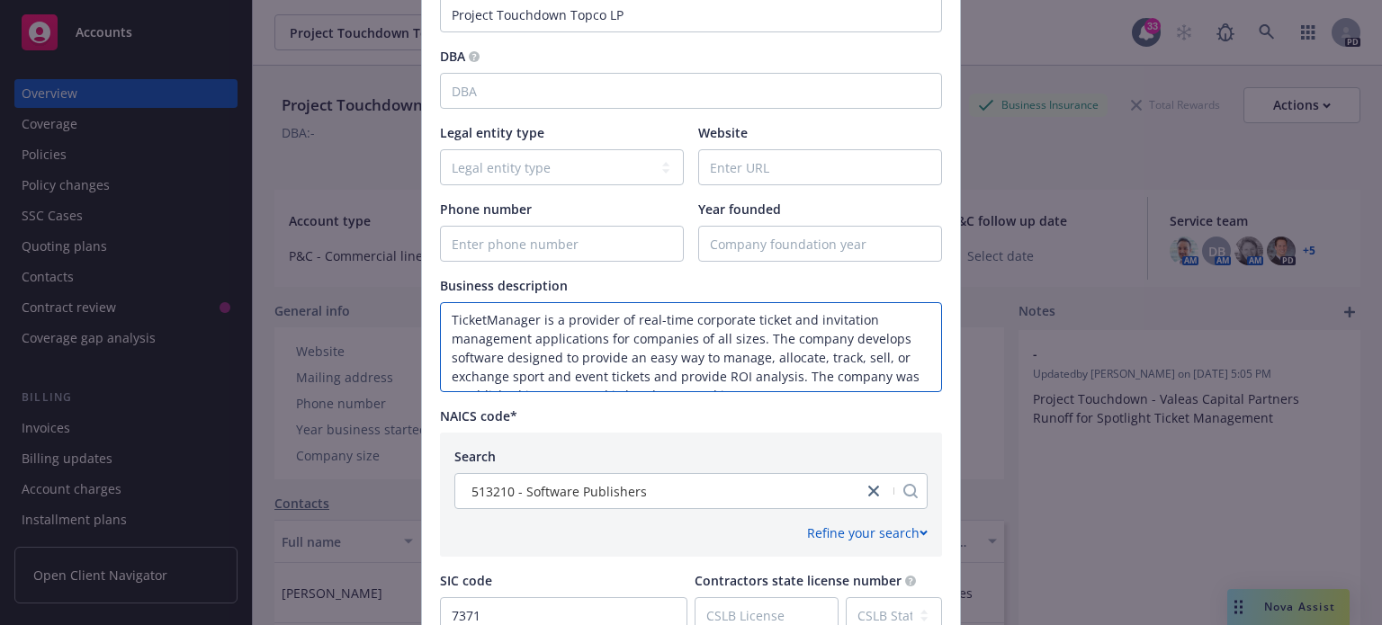
scroll to position [270, 0]
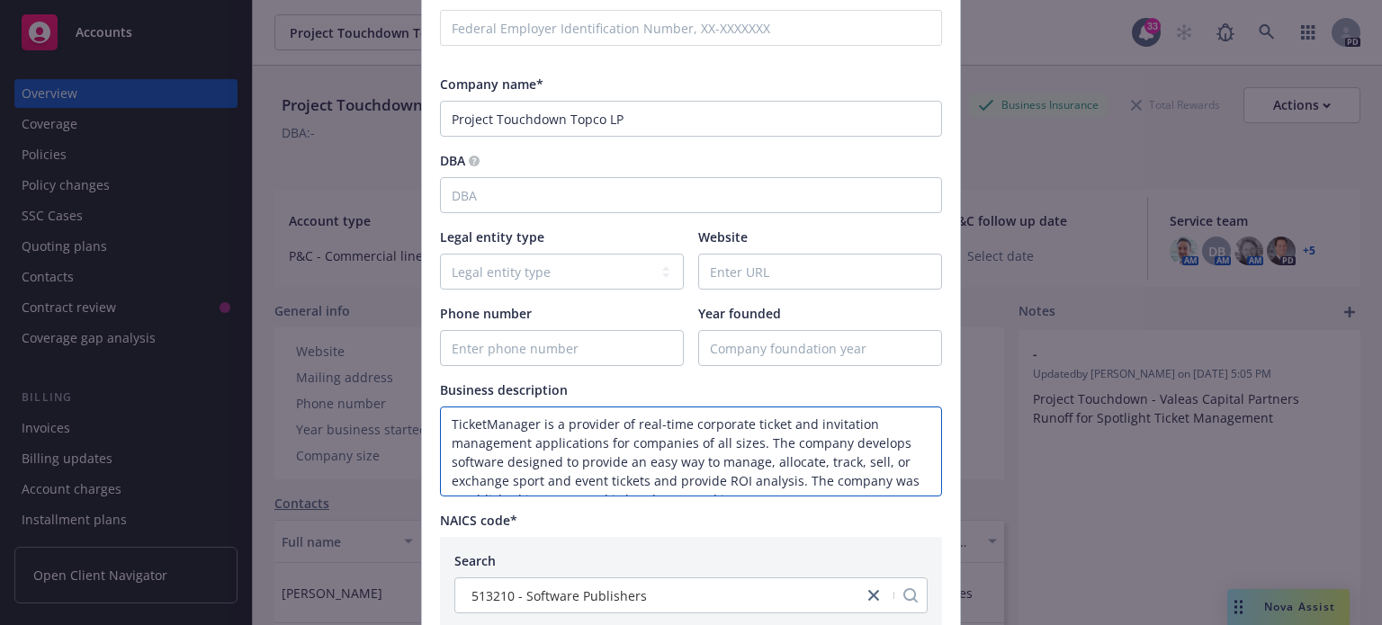
type textarea "TicketManager is a provider of real-time corporate ticket and invitation manage…"
click at [502, 200] on input "DBA" at bounding box center [691, 195] width 502 height 36
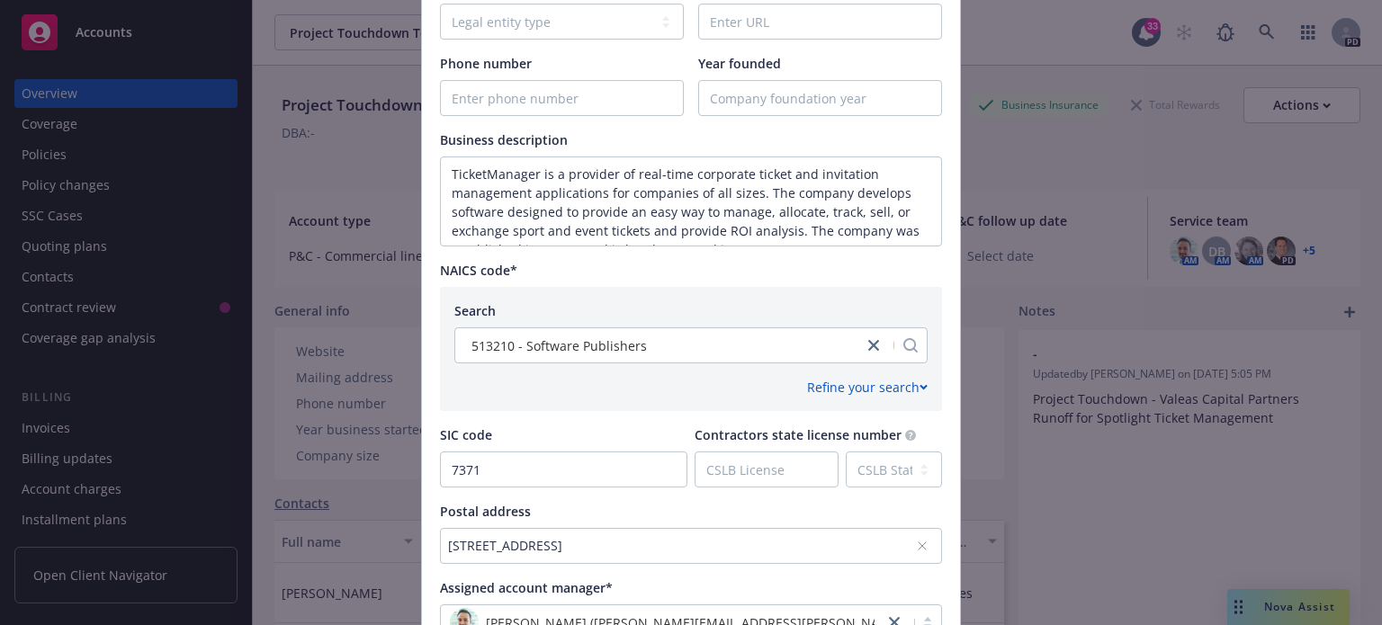
scroll to position [767, 0]
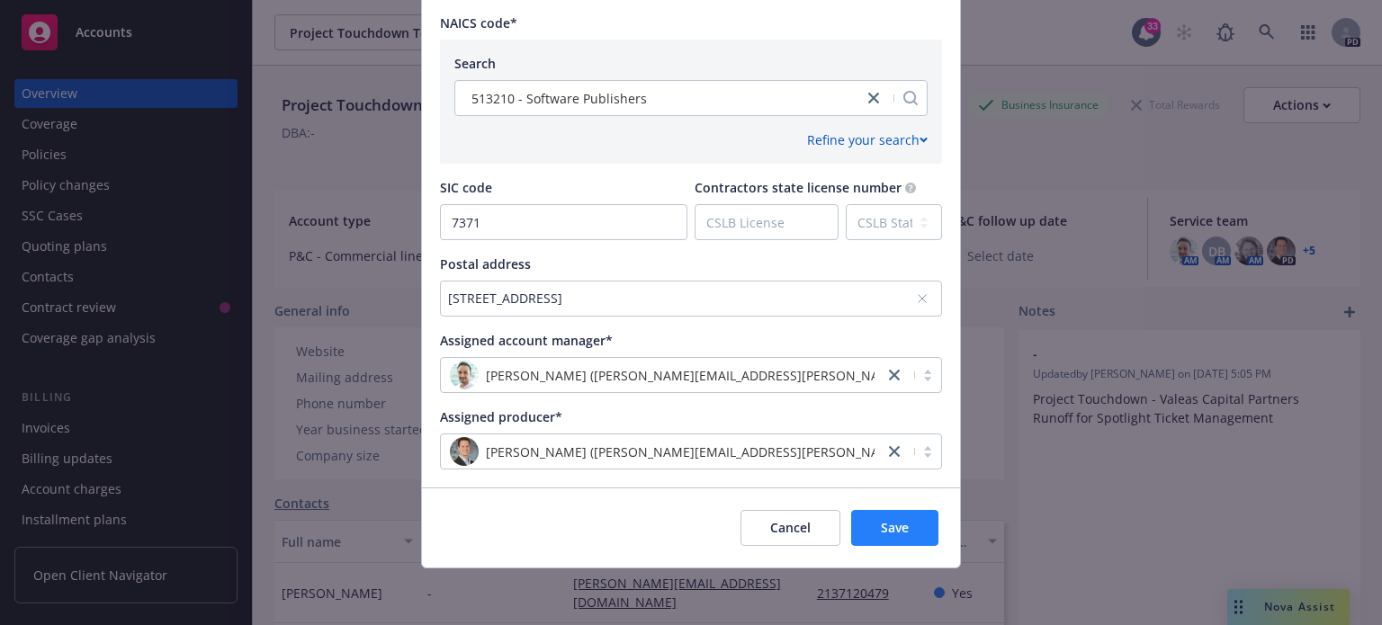
type input "TicketManager"
click at [896, 515] on button "Save" at bounding box center [894, 528] width 87 height 36
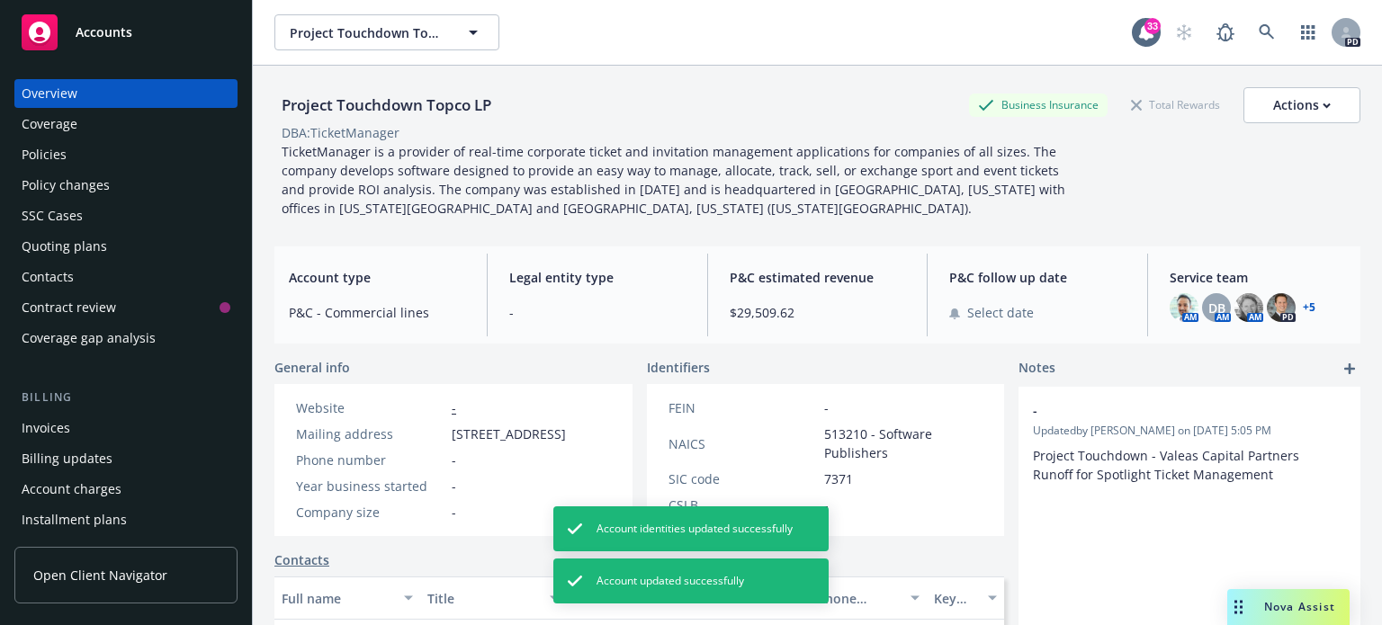
click at [1303, 309] on link "+ 5" at bounding box center [1309, 307] width 13 height 11
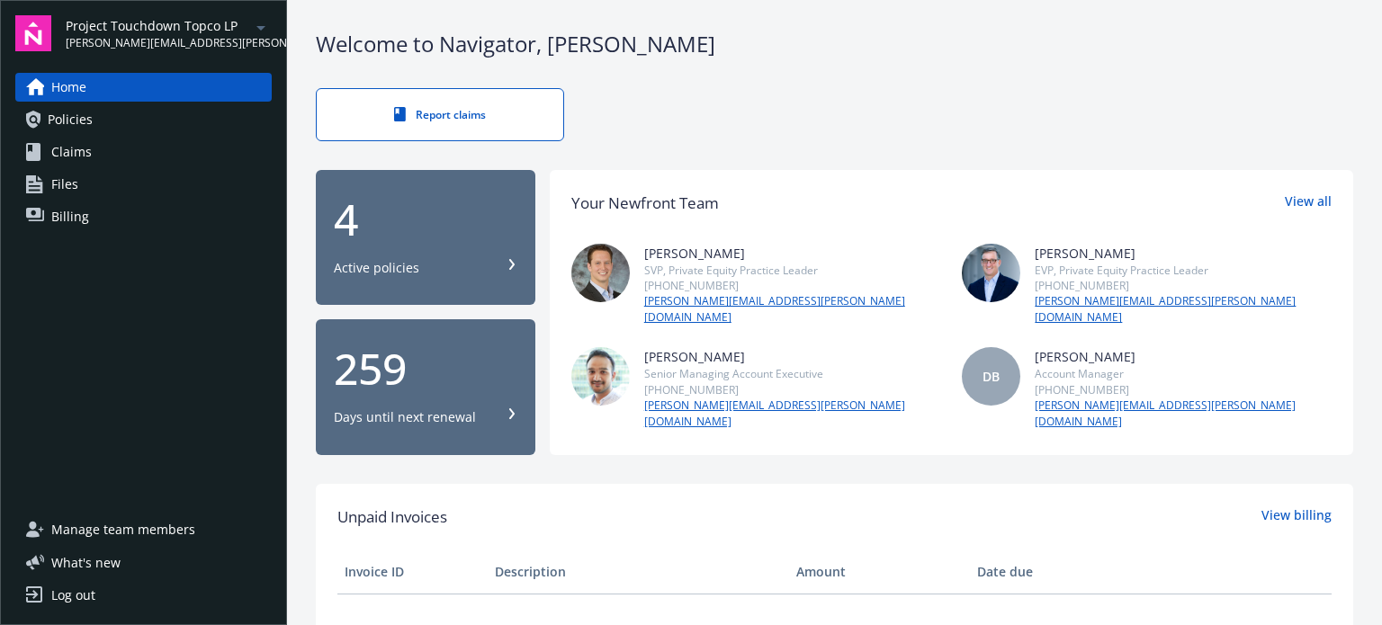
click at [94, 175] on link "Files" at bounding box center [143, 184] width 256 height 29
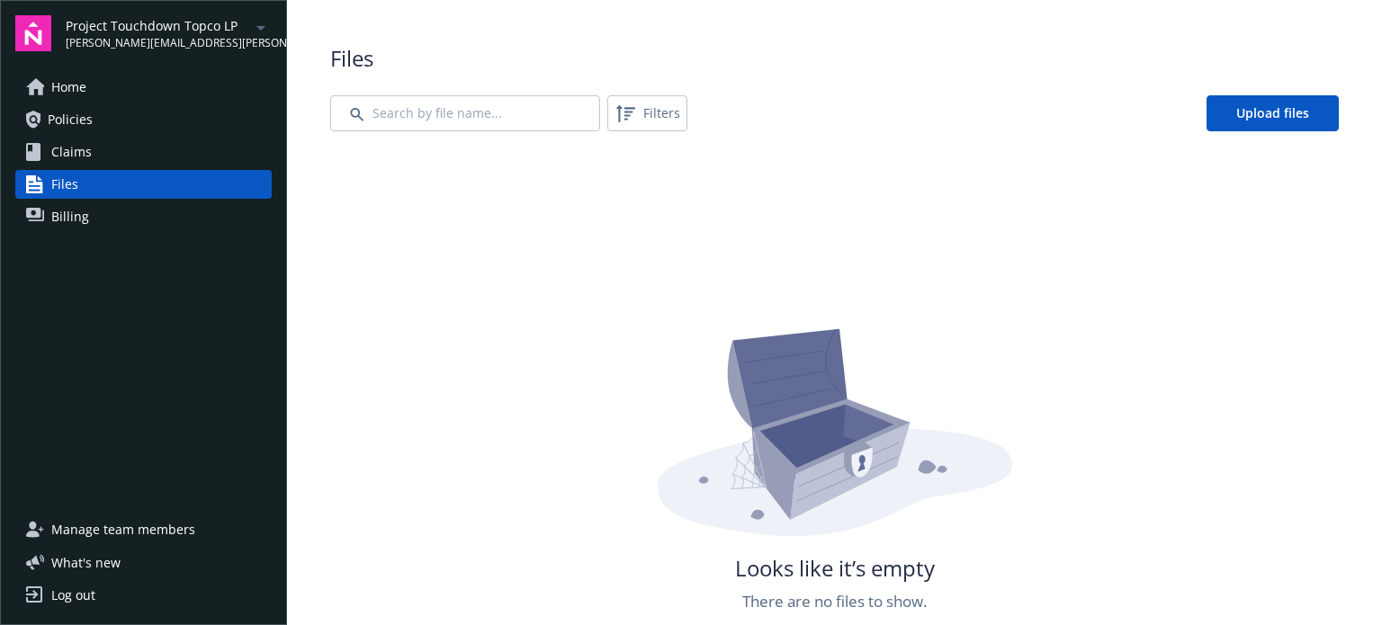
click at [75, 145] on span "Claims" at bounding box center [71, 152] width 40 height 29
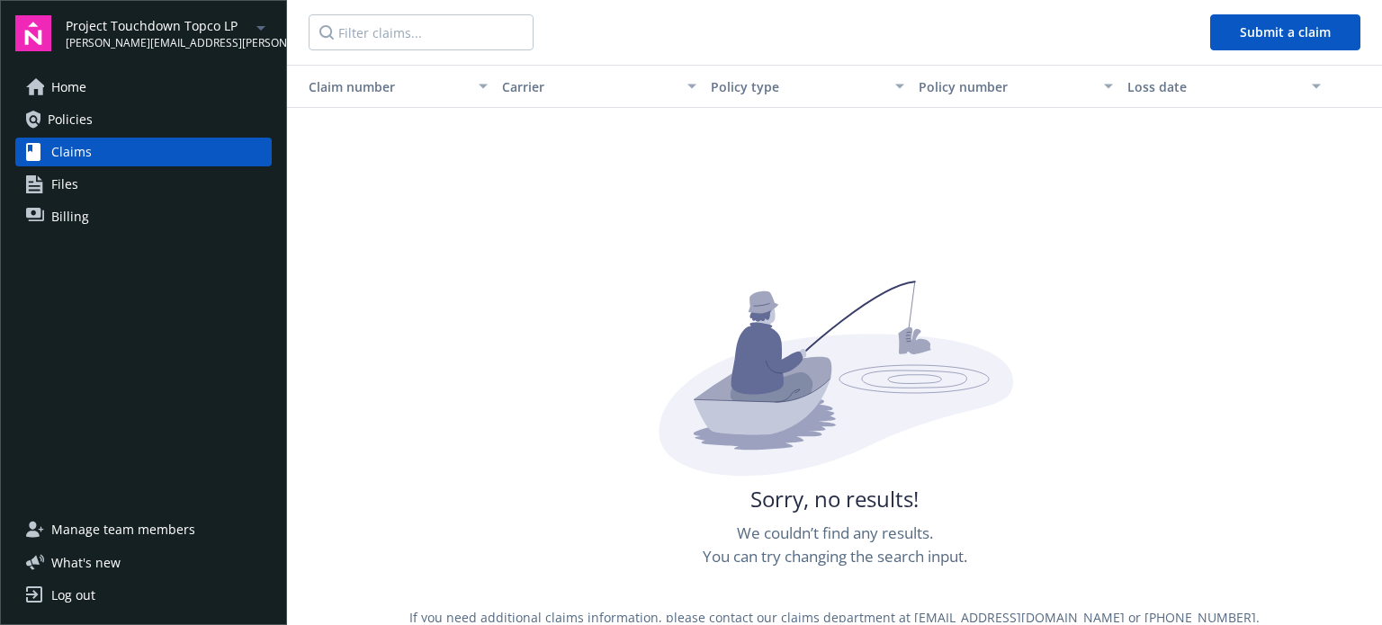
click at [77, 114] on span "Policies" at bounding box center [70, 119] width 45 height 29
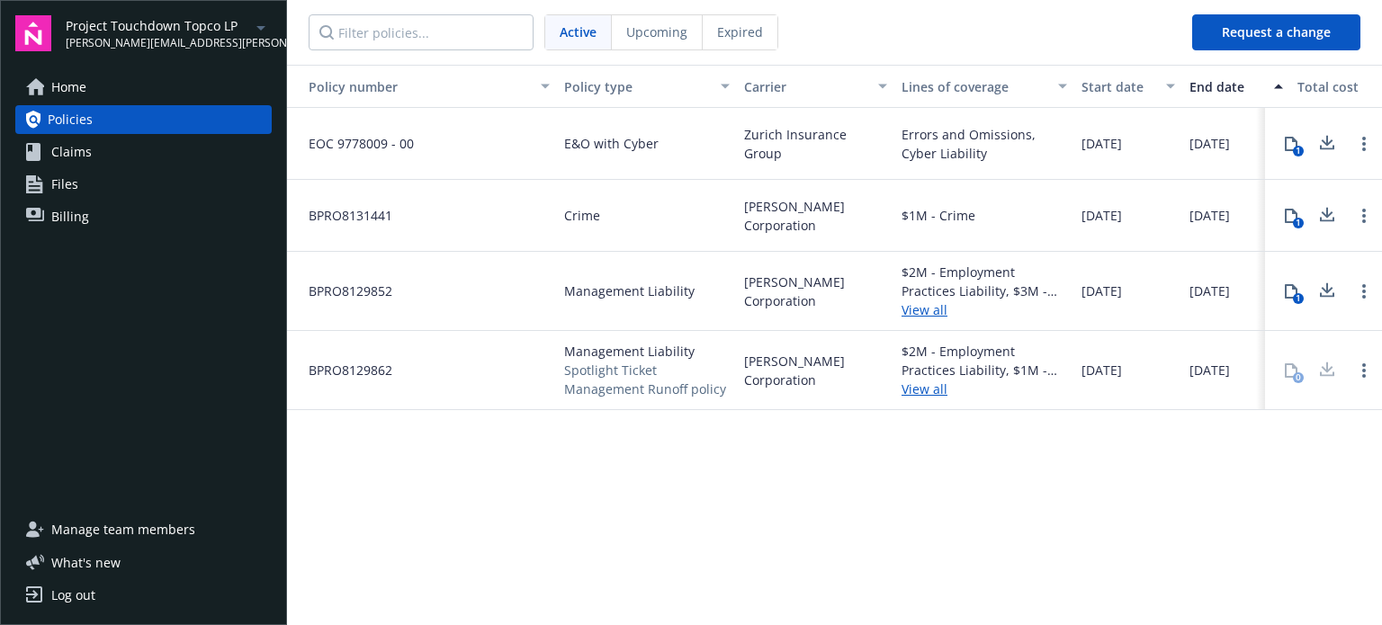
click at [78, 187] on link "Files" at bounding box center [143, 184] width 256 height 29
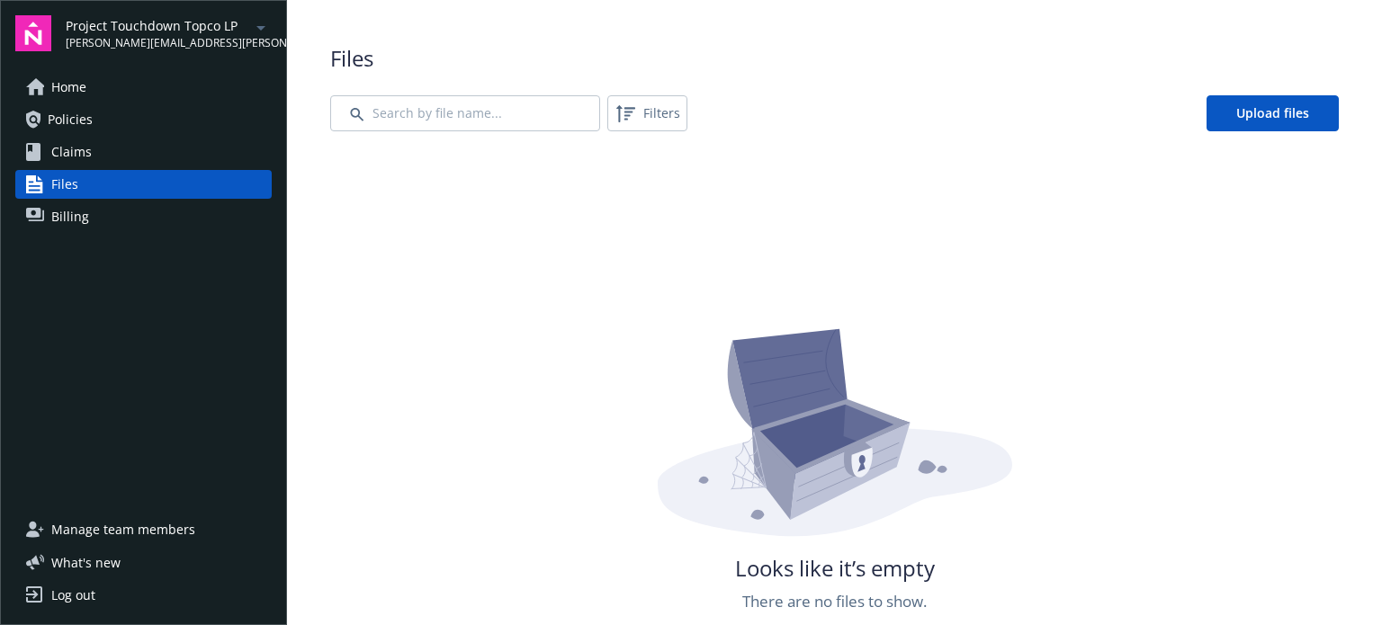
click at [76, 222] on span "Billing" at bounding box center [70, 216] width 38 height 29
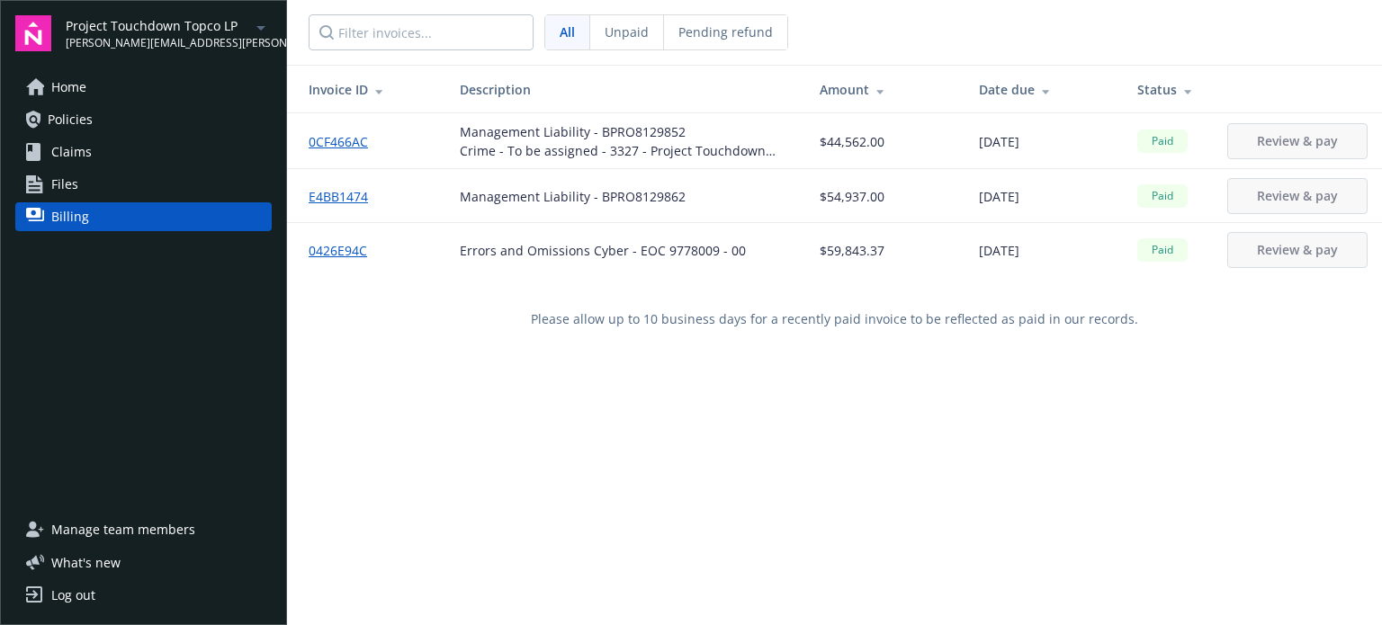
click at [63, 92] on span "Home" at bounding box center [68, 87] width 35 height 29
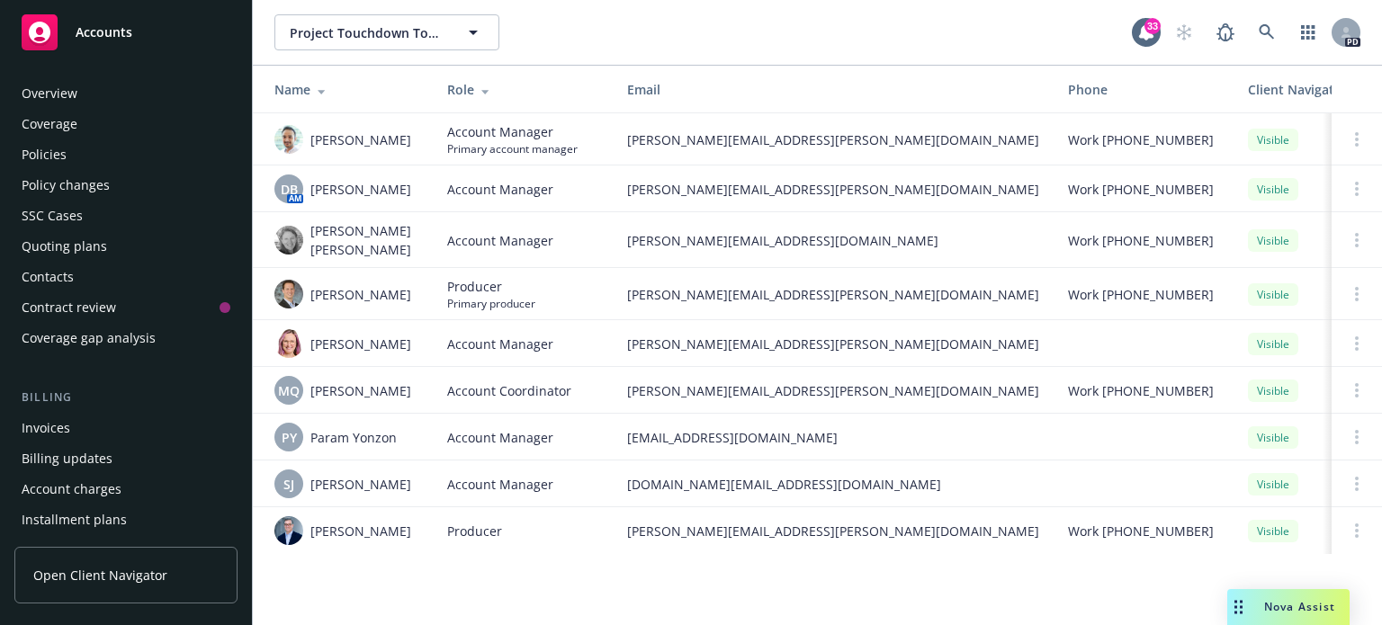
click at [67, 94] on div "Overview" at bounding box center [50, 93] width 56 height 29
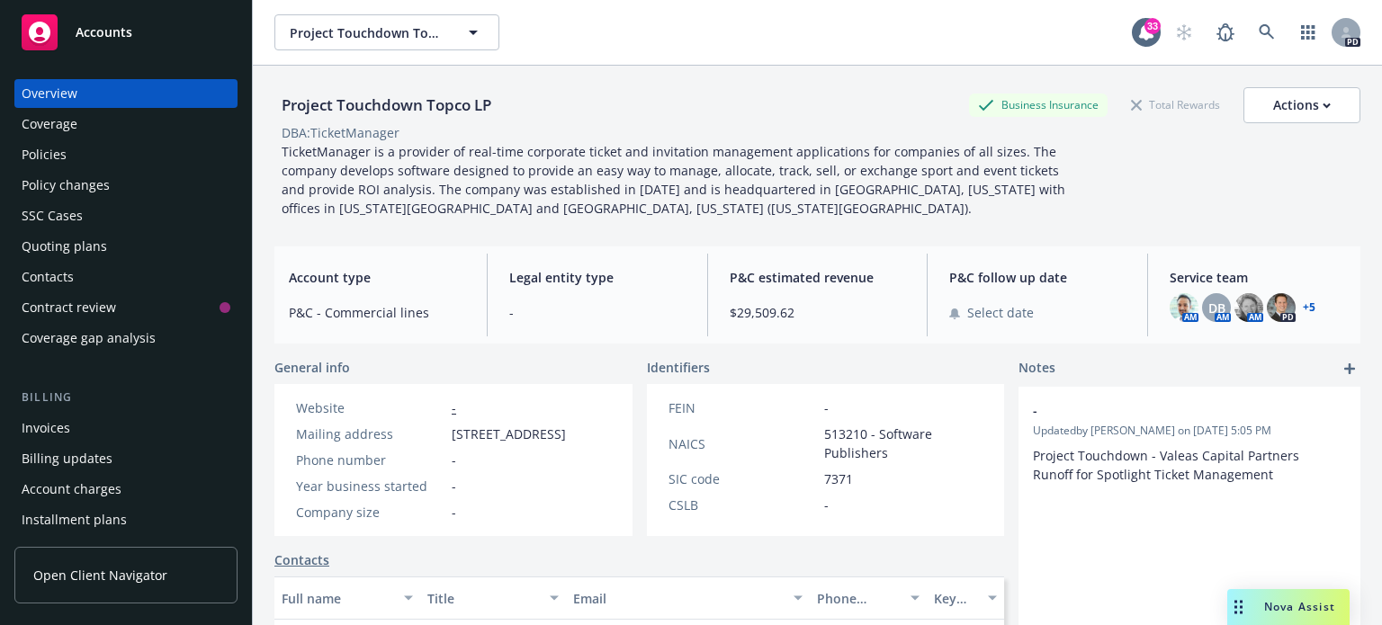
click at [112, 100] on div "Overview" at bounding box center [126, 93] width 209 height 29
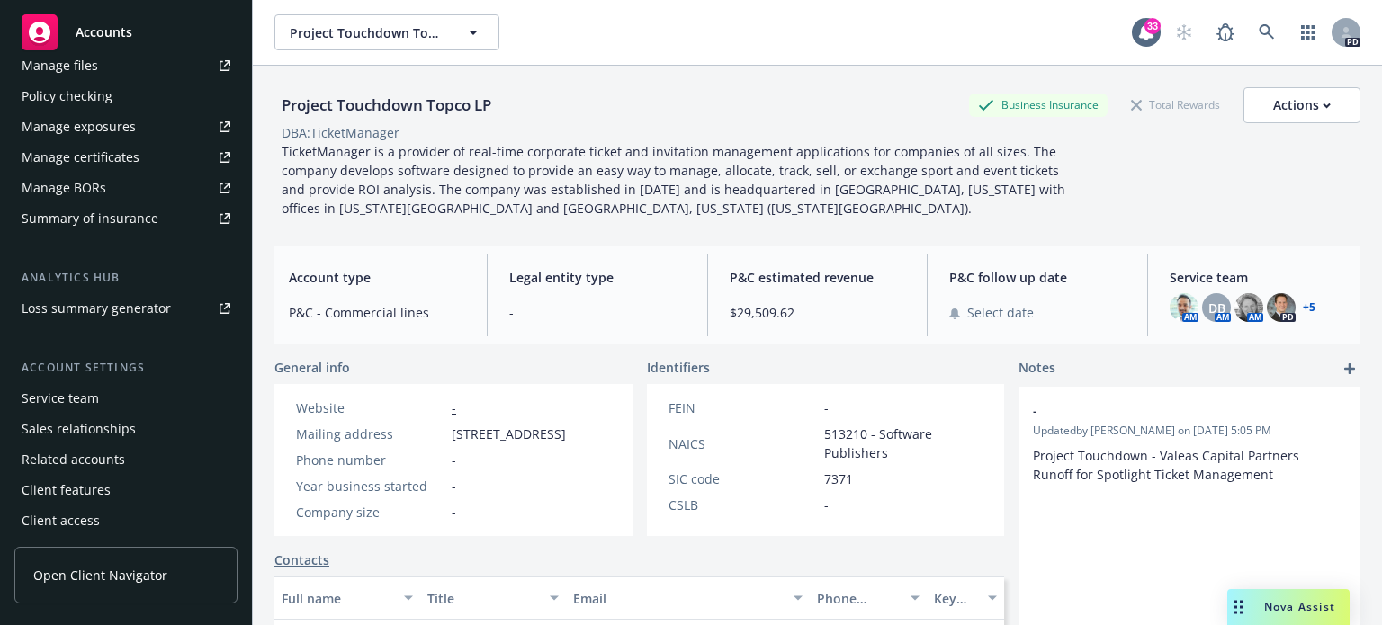
scroll to position [546, 0]
click at [72, 521] on div "Client access" at bounding box center [61, 519] width 78 height 29
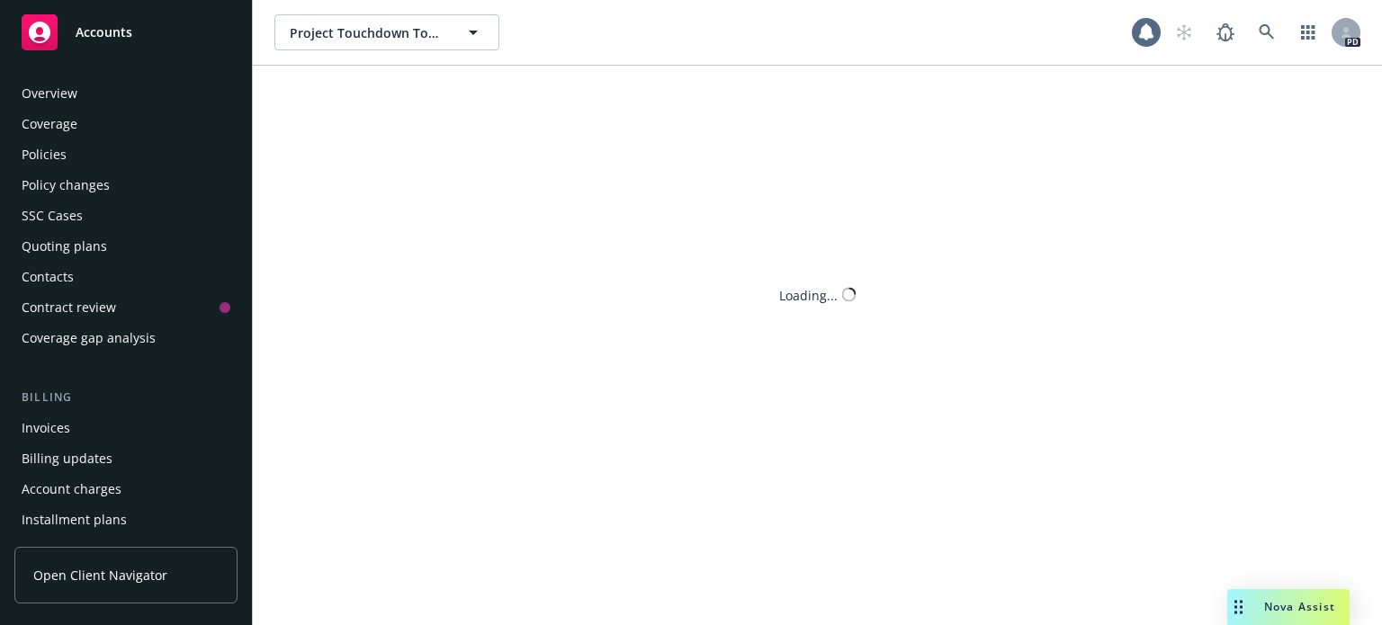
scroll to position [546, 0]
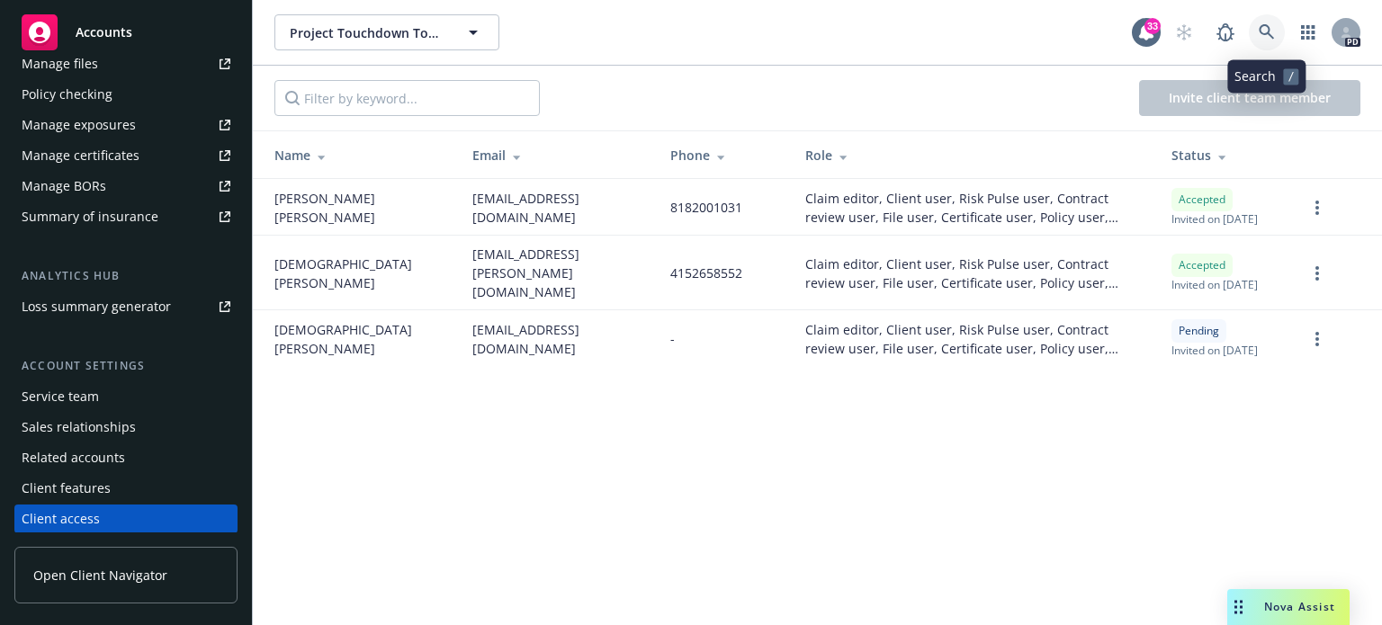
click at [1259, 30] on icon at bounding box center [1266, 31] width 15 height 15
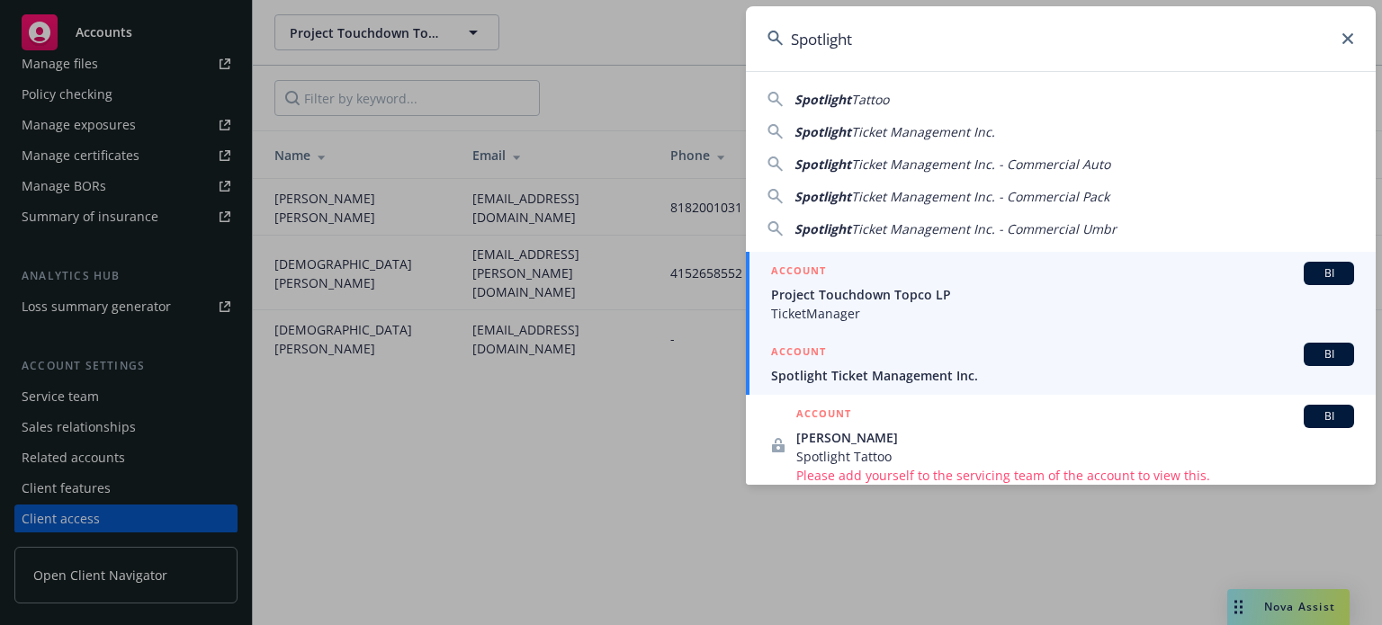
type input "Spotlight"
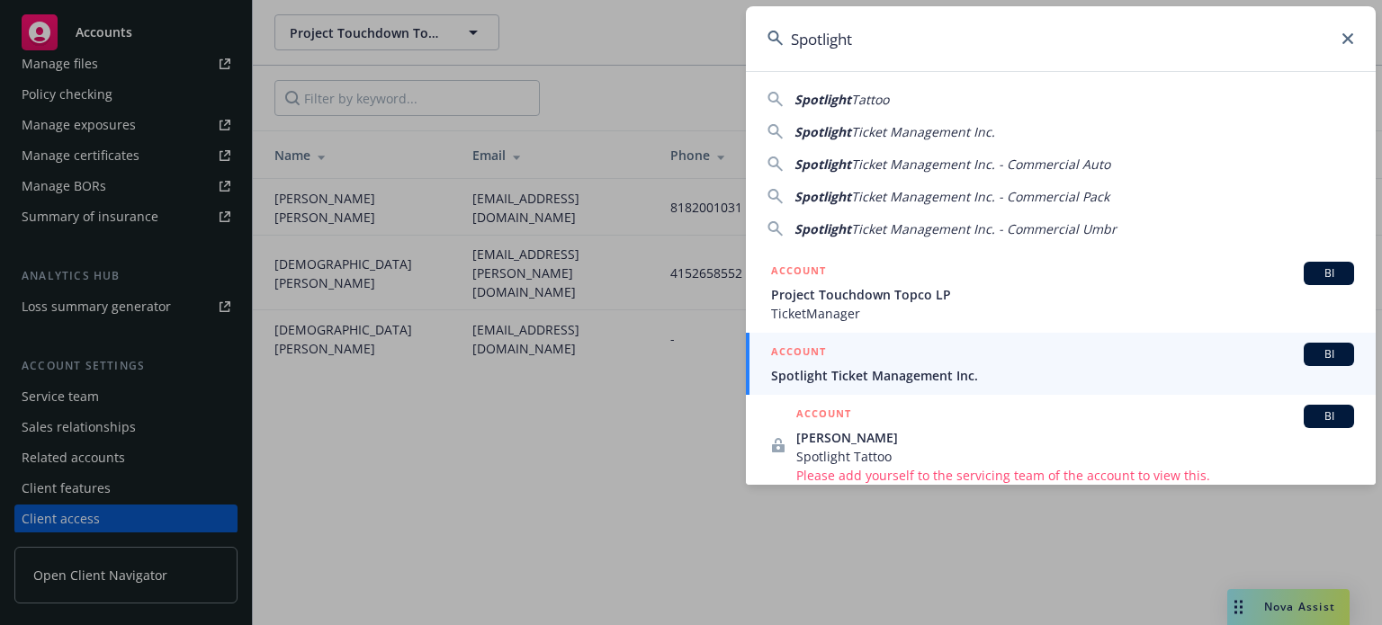
click at [914, 363] on div "ACCOUNT BI" at bounding box center [1062, 354] width 583 height 23
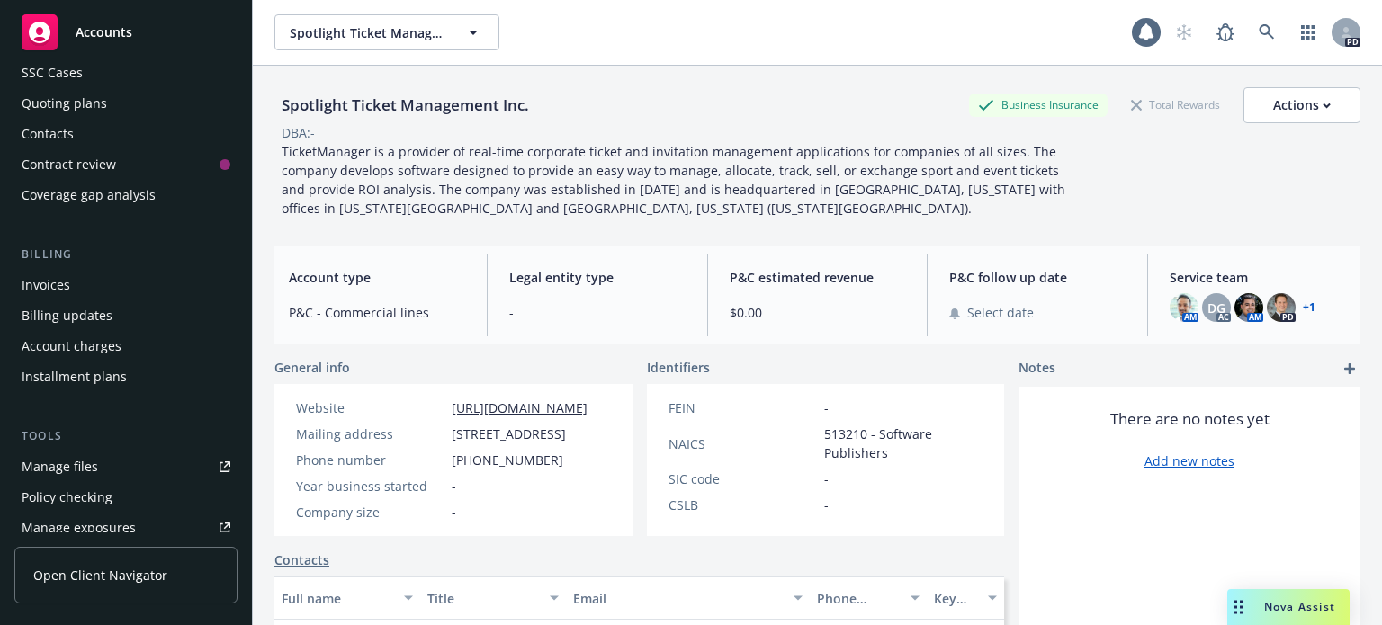
scroll to position [546, 0]
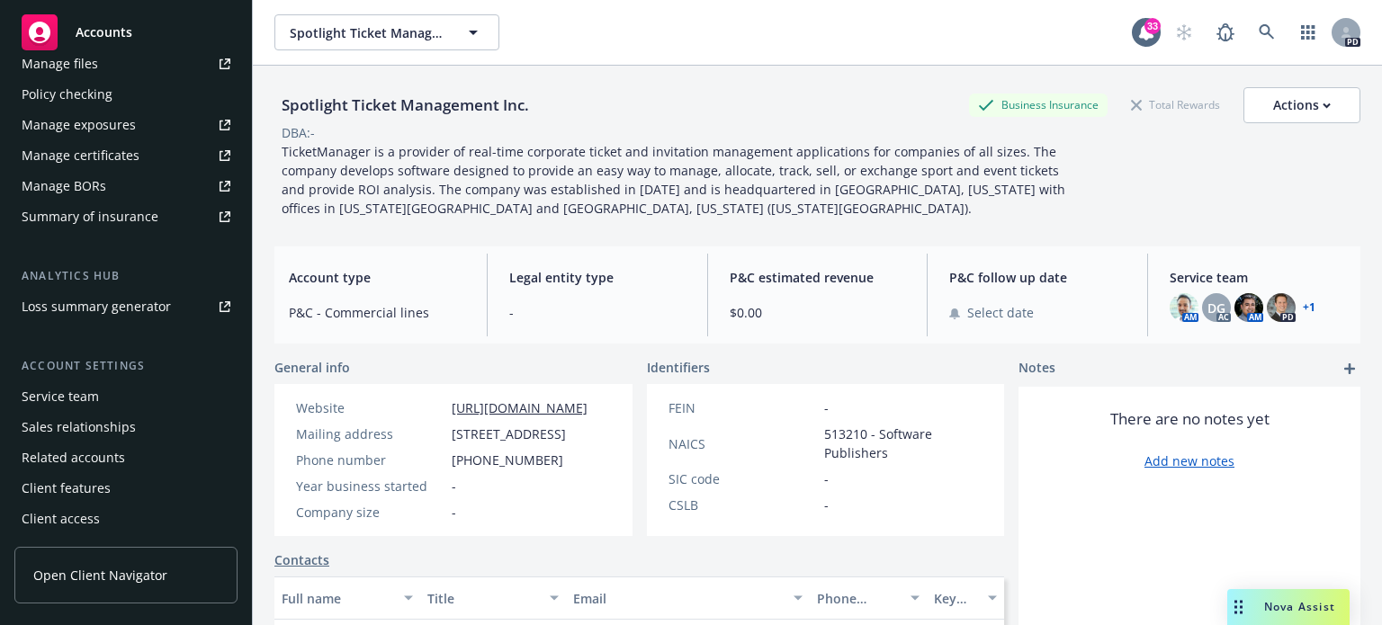
click at [60, 508] on div "Client access" at bounding box center [61, 519] width 78 height 29
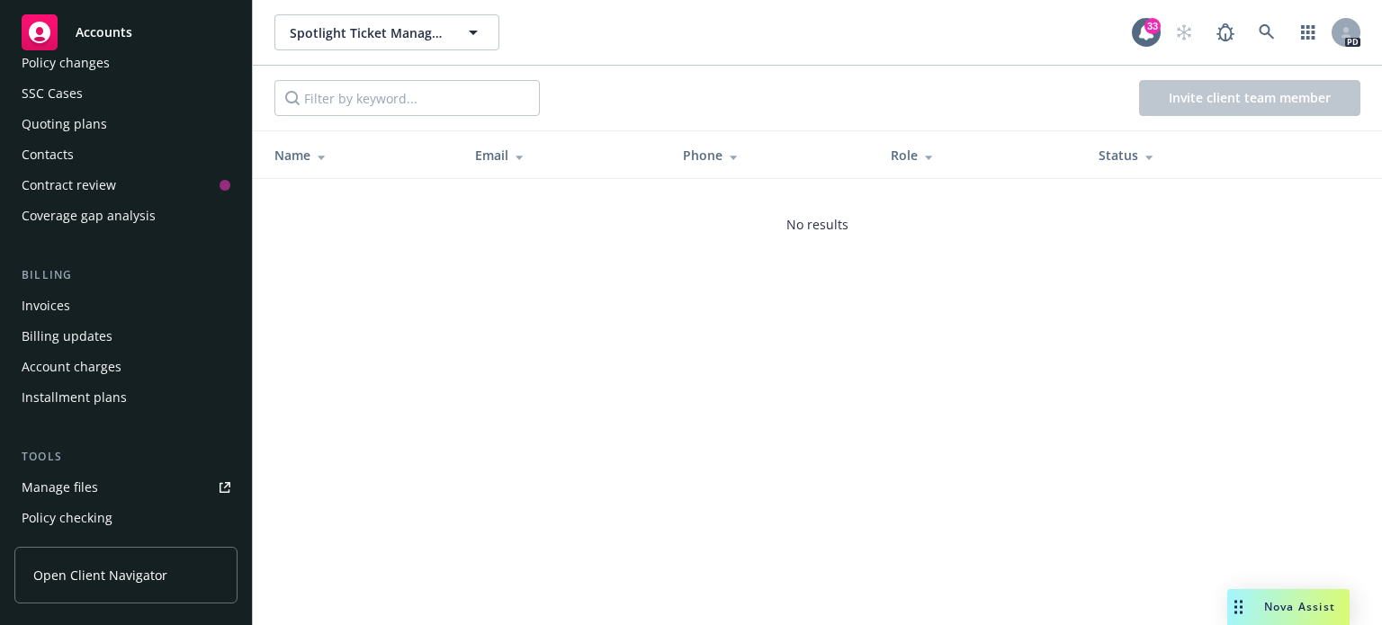
scroll to position [540, 0]
